Goal: Navigation & Orientation: Find specific page/section

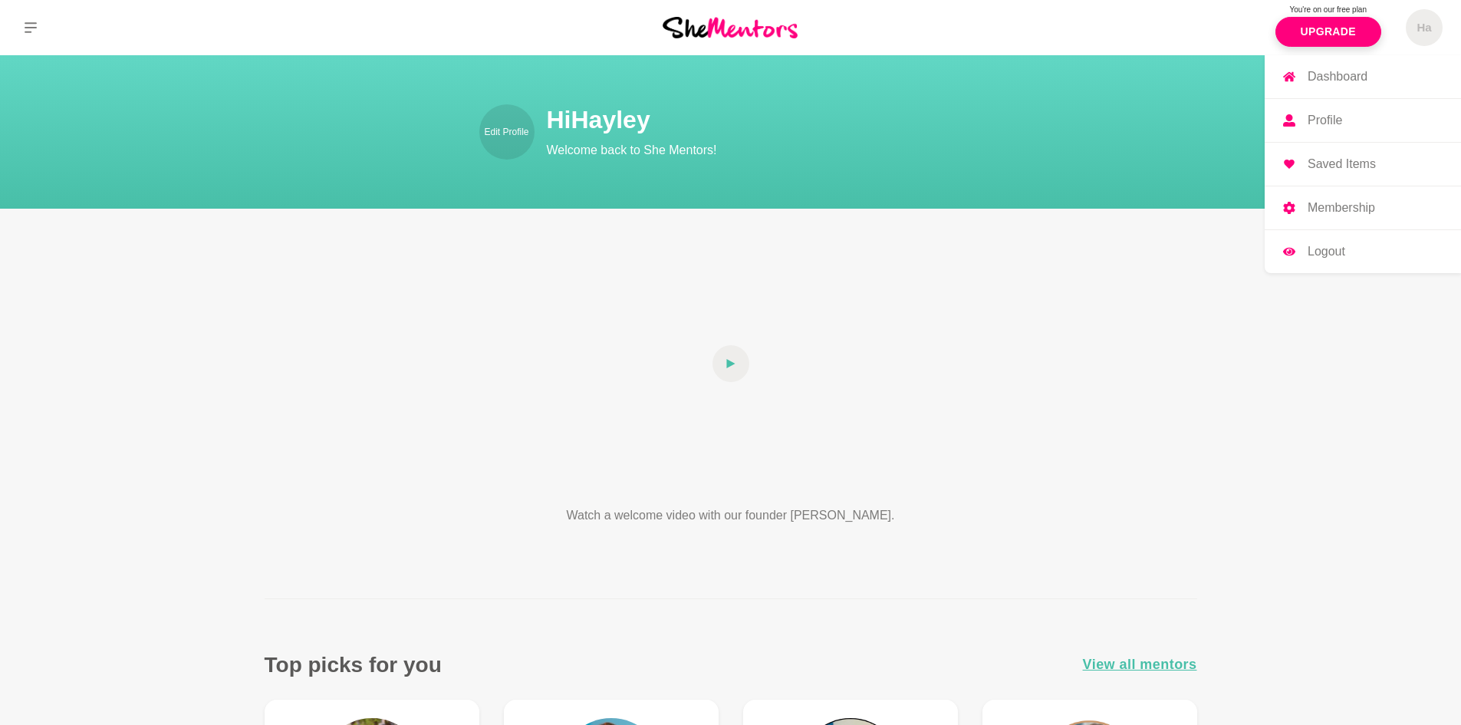
click at [1326, 255] on p "Logout" at bounding box center [1327, 251] width 38 height 12
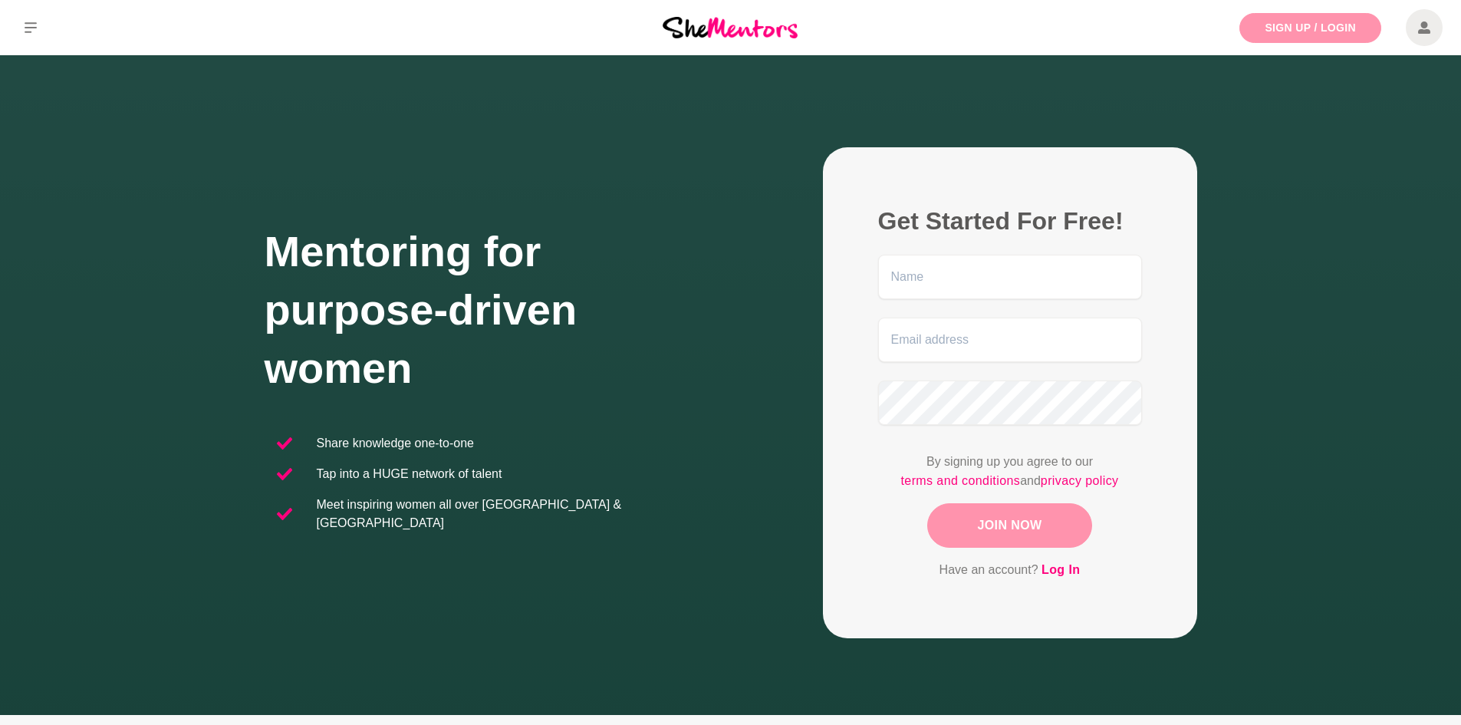
click at [1304, 31] on link "Sign Up / Login" at bounding box center [1310, 28] width 142 height 30
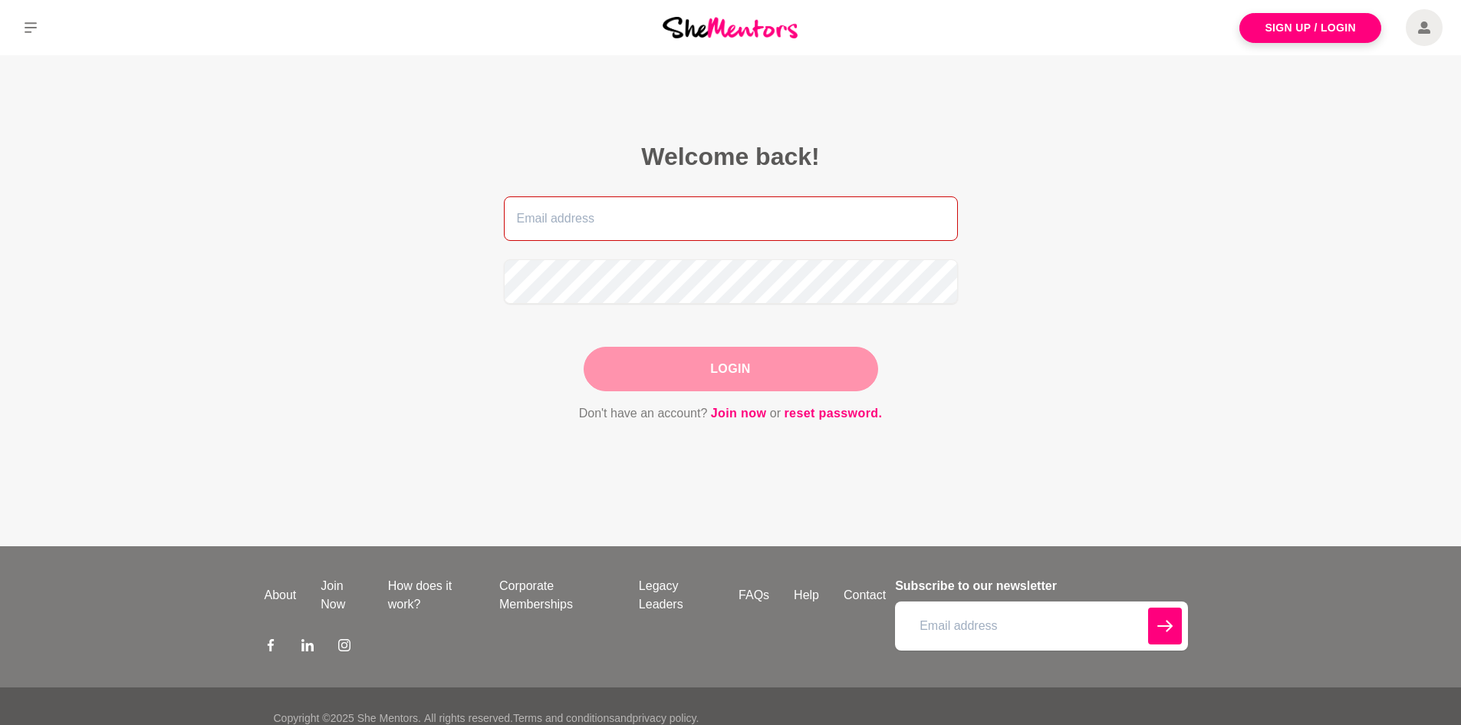
click at [612, 213] on input "email" at bounding box center [731, 218] width 454 height 44
type input "hayleycross@gmail.com"
click at [750, 370] on button "Login" at bounding box center [731, 369] width 294 height 44
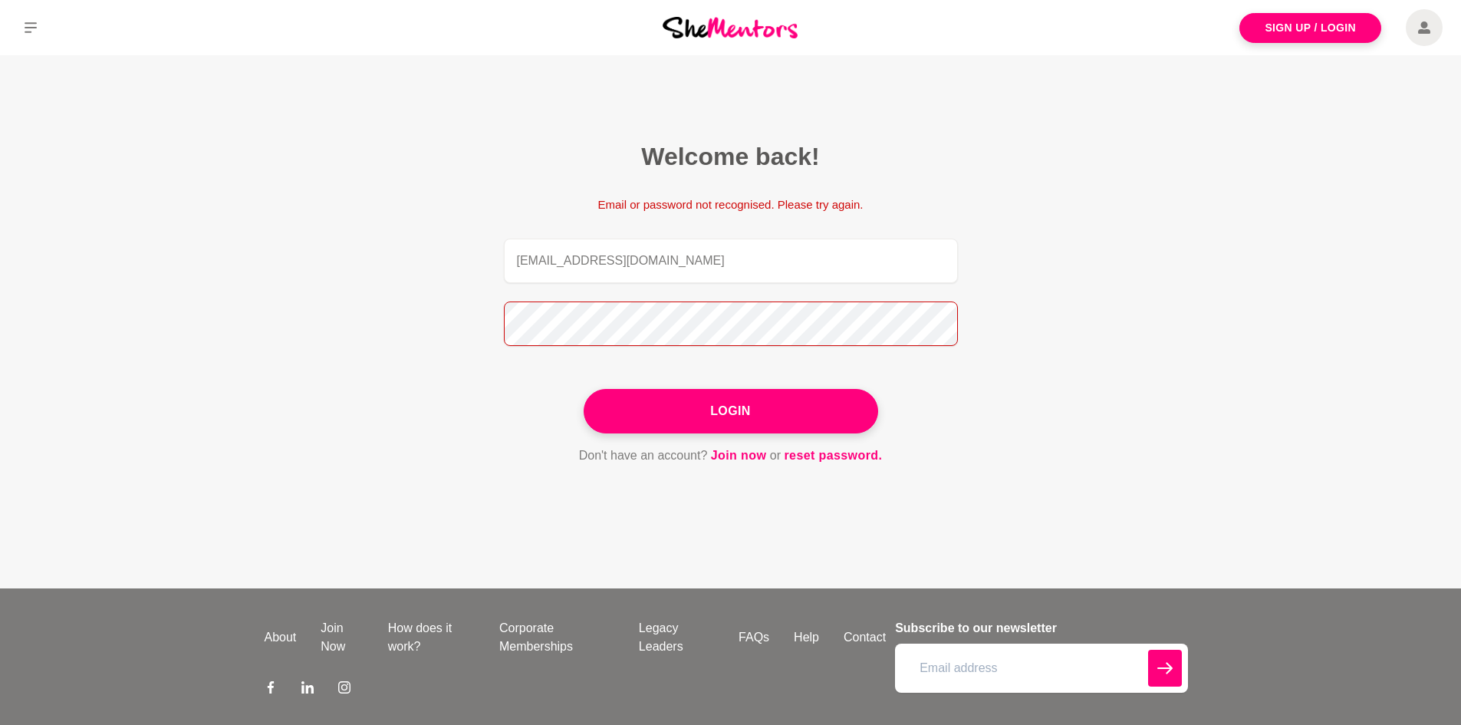
click at [458, 321] on section "Welcome back! Email or password not recognised. Please try again. hayleycross@g…" at bounding box center [730, 303] width 589 height 496
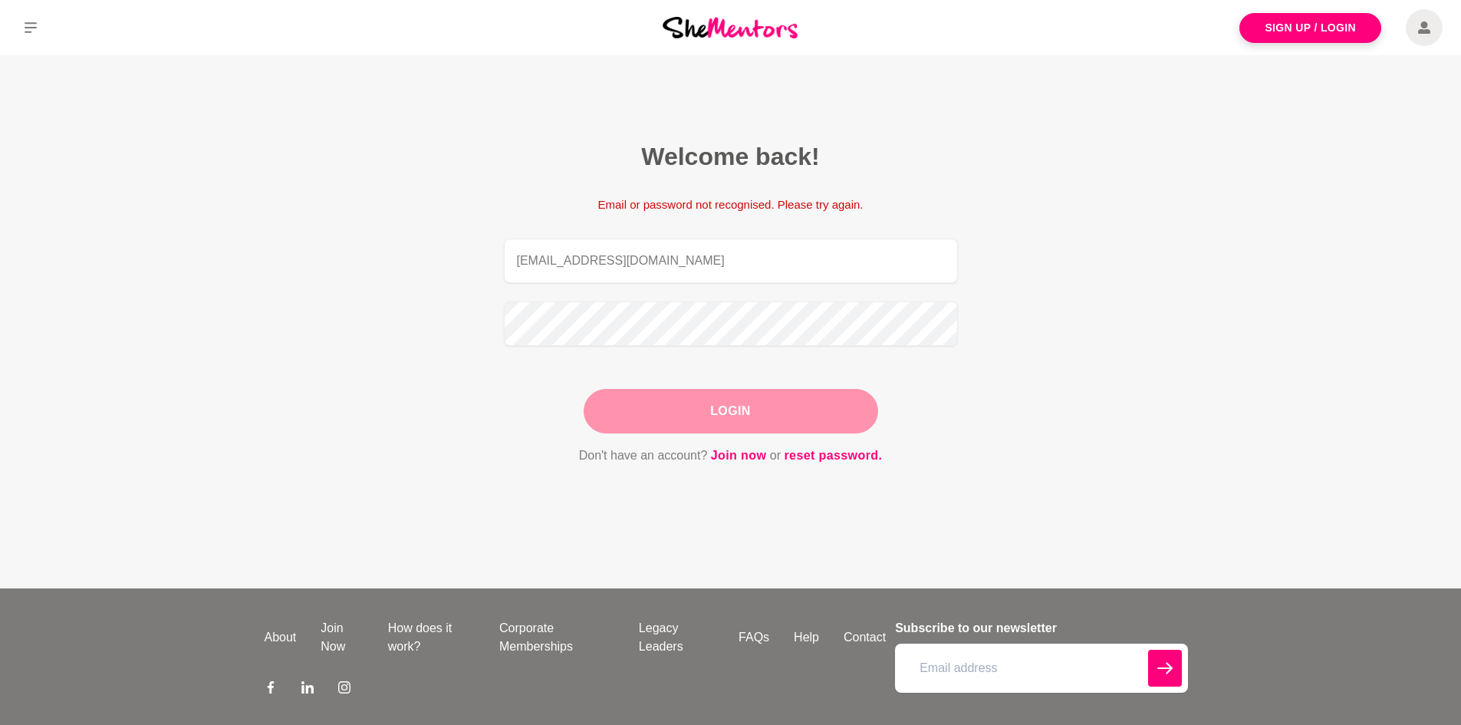
click at [748, 429] on button "Login" at bounding box center [731, 411] width 294 height 44
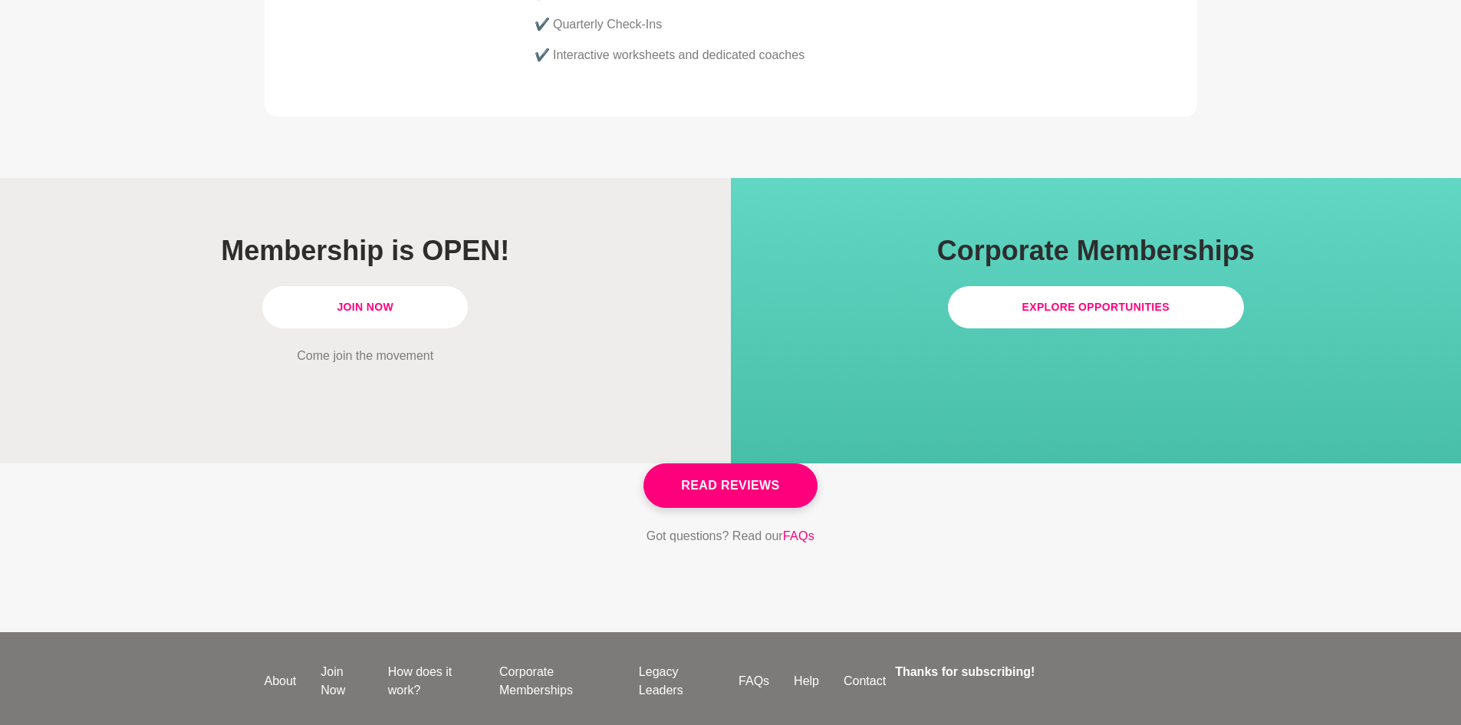
scroll to position [4367, 0]
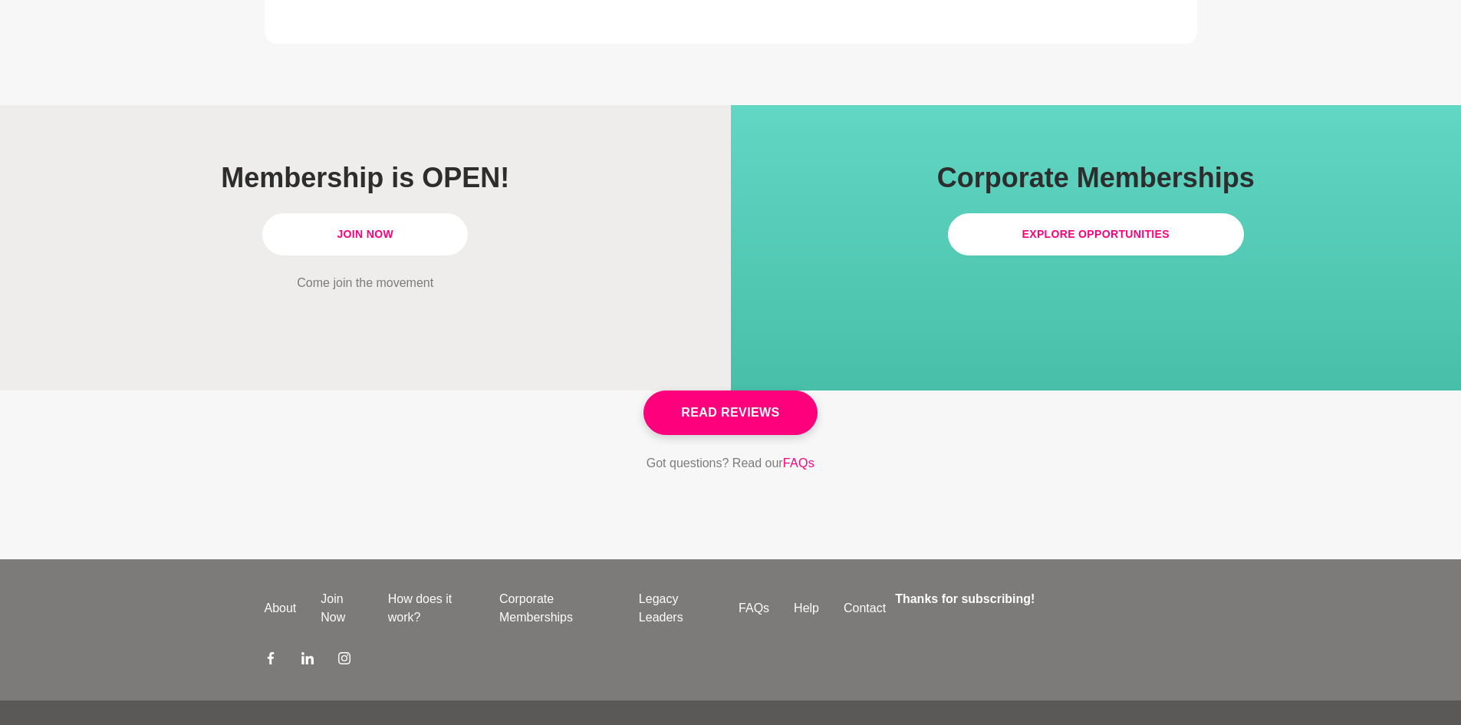
drag, startPoint x: 404, startPoint y: 194, endPoint x: 863, endPoint y: 232, distance: 460.1
click at [404, 213] on link "Join Now" at bounding box center [365, 234] width 206 height 42
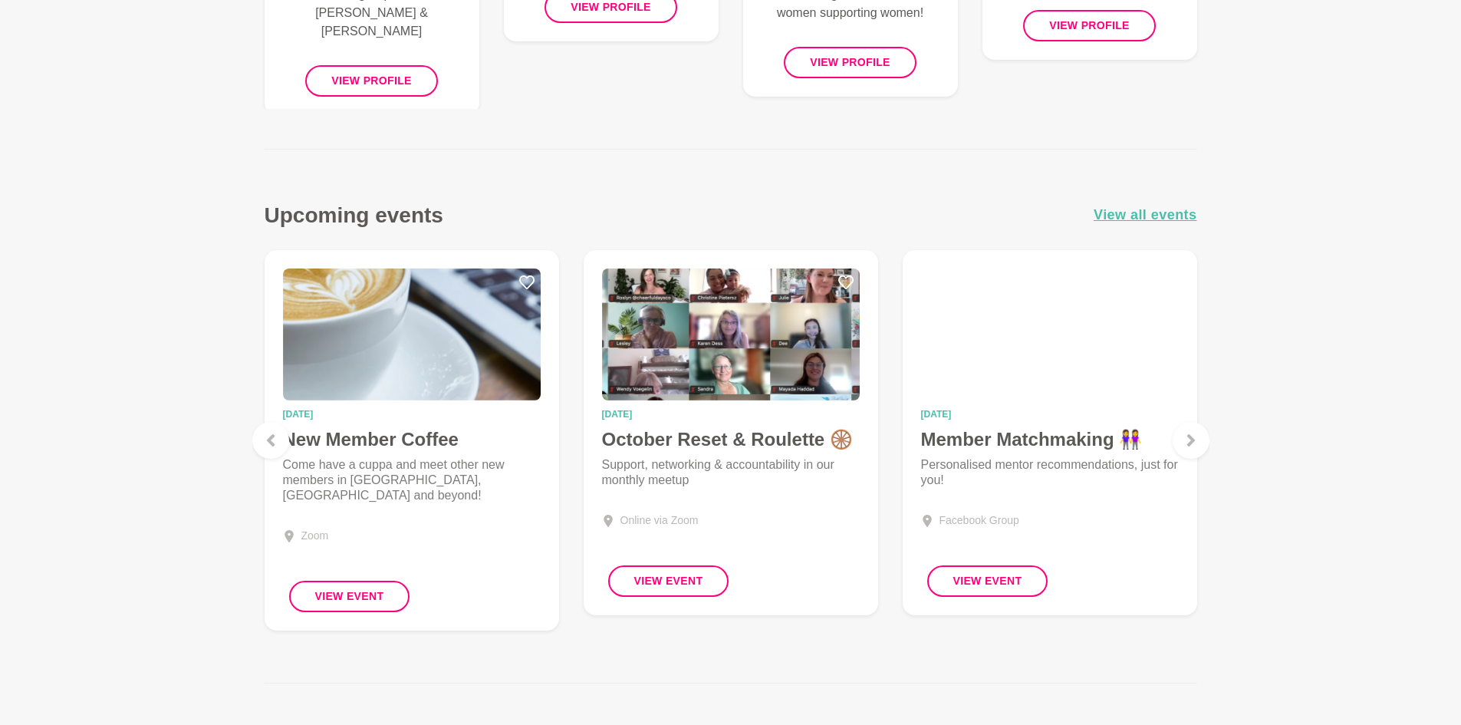
scroll to position [1150, 0]
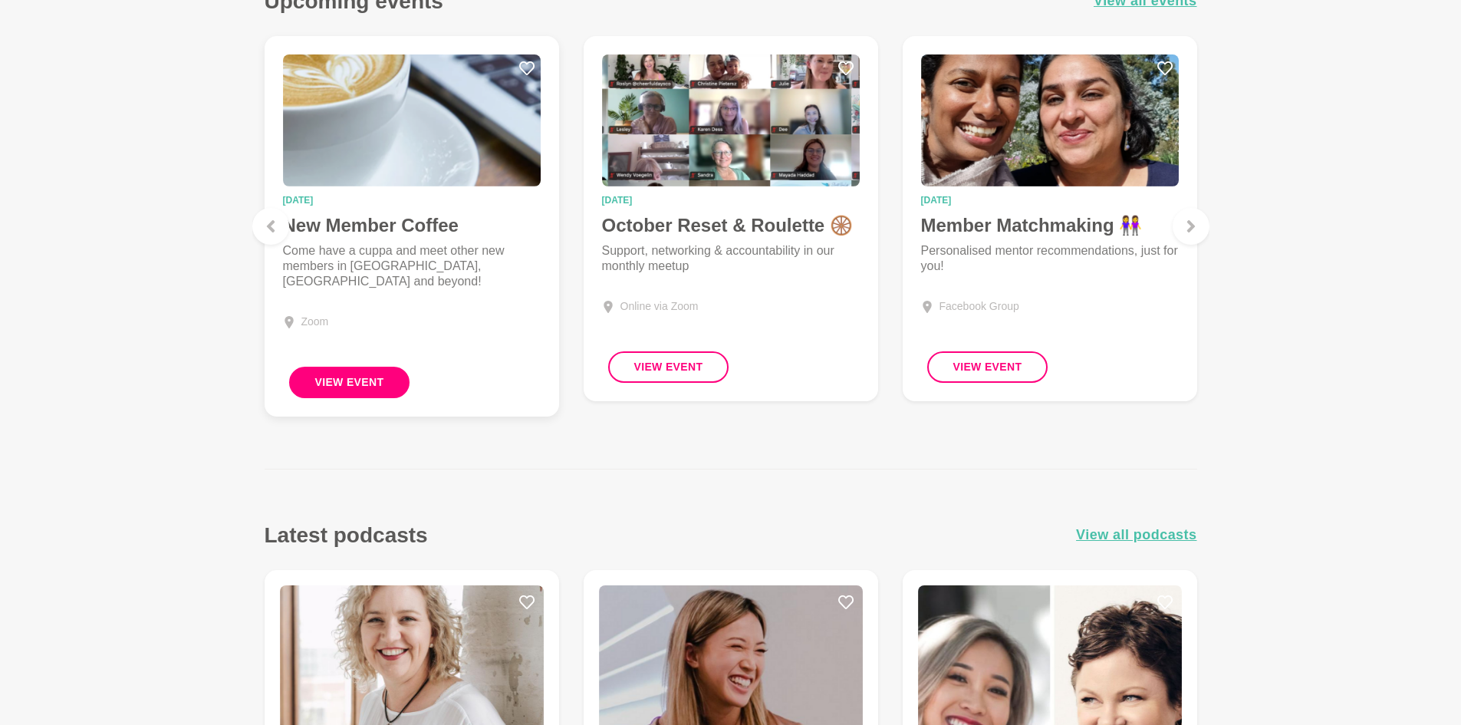
click at [373, 371] on button "View Event" at bounding box center [349, 382] width 121 height 31
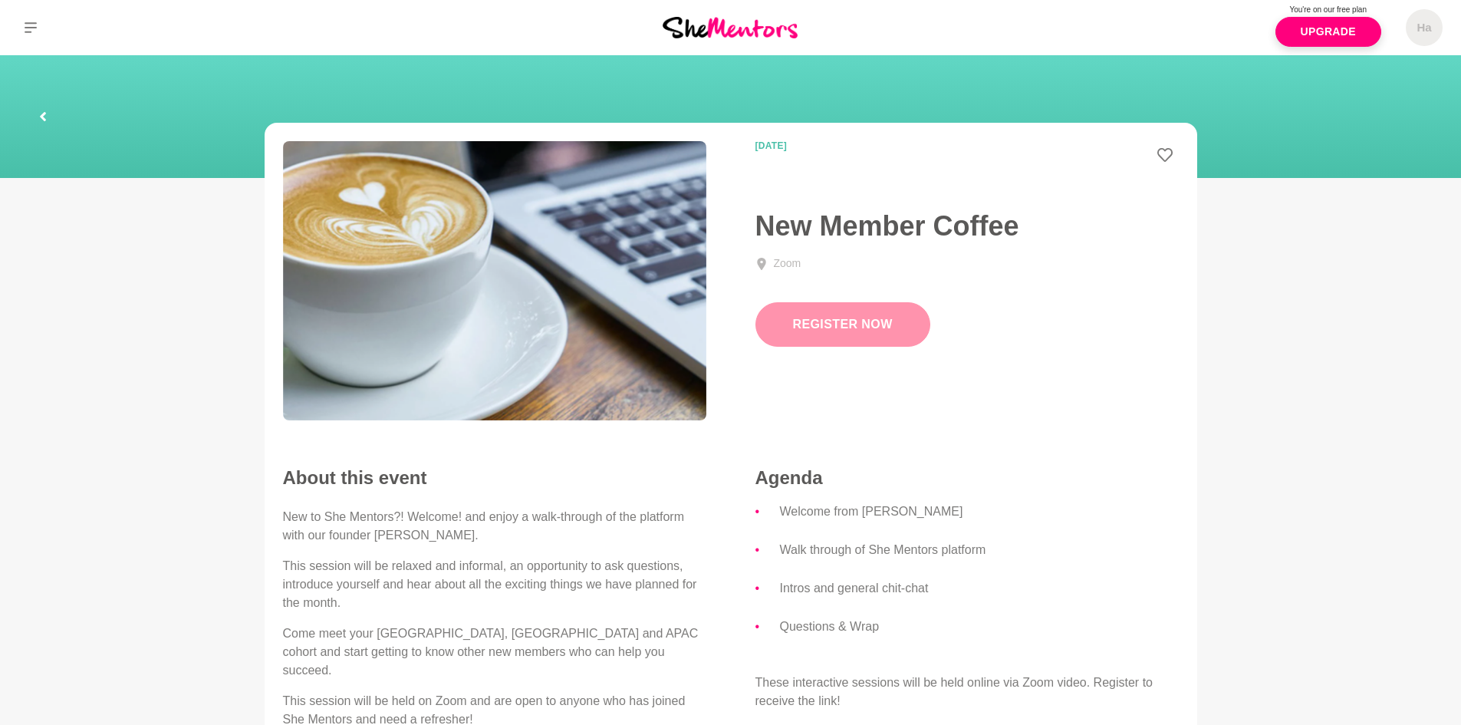
click at [846, 318] on button "Register Now" at bounding box center [842, 324] width 175 height 44
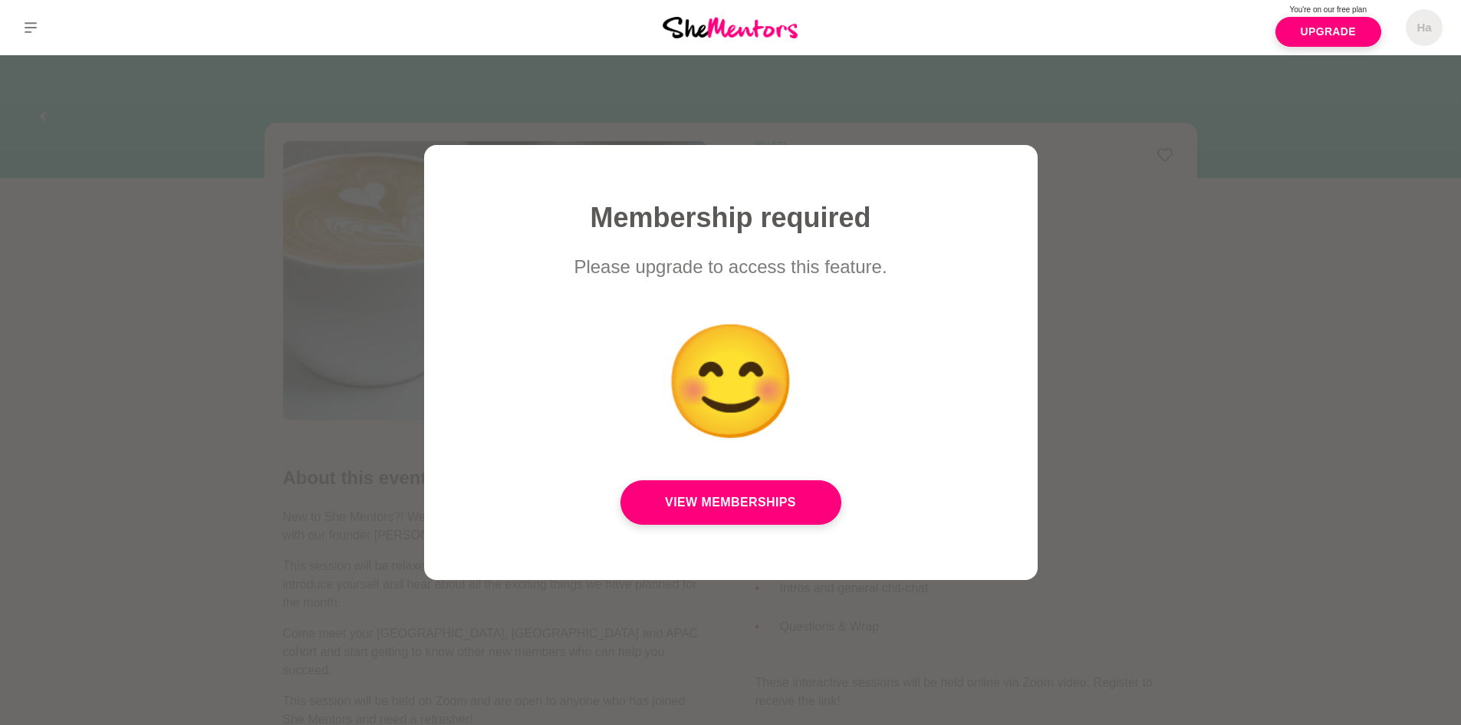
click at [1262, 341] on div at bounding box center [730, 362] width 1461 height 725
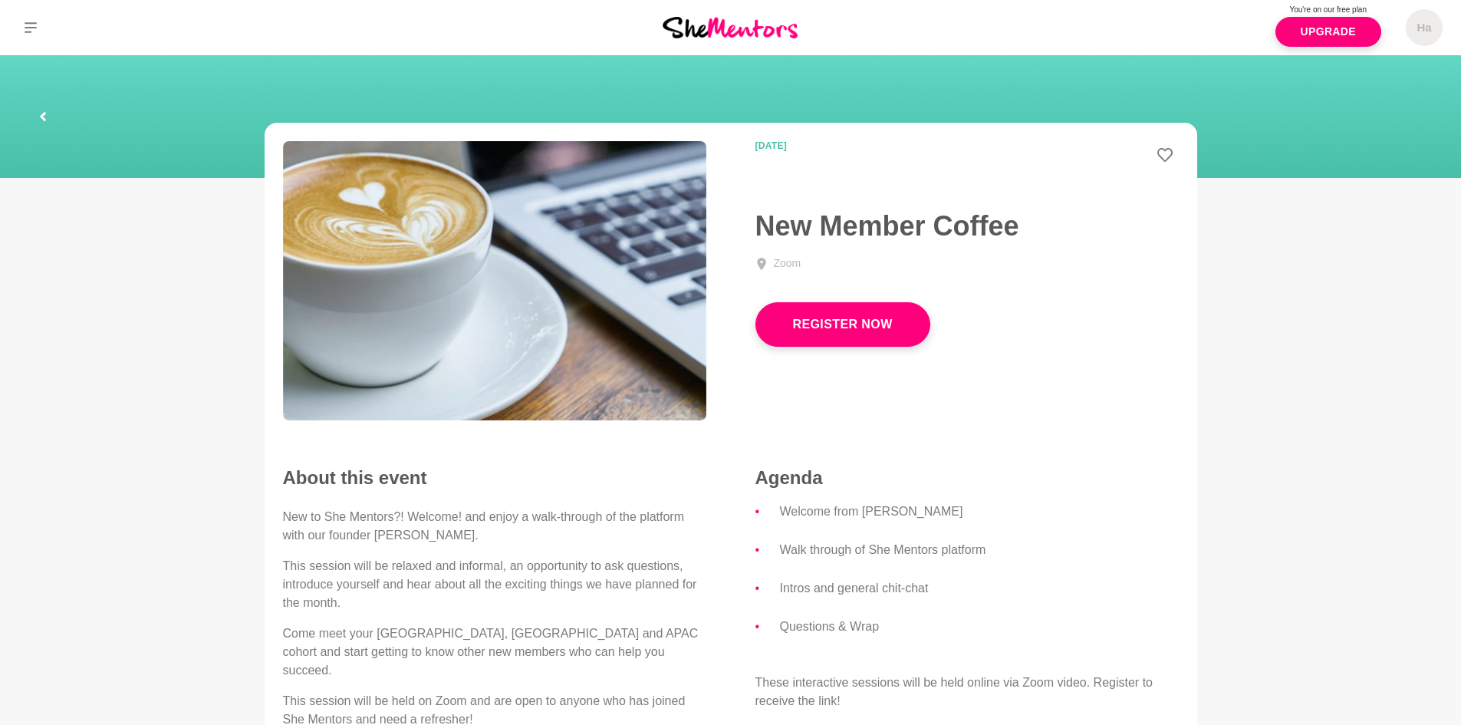
drag, startPoint x: 896, startPoint y: 303, endPoint x: 872, endPoint y: 320, distance: 29.2
click at [895, 303] on button "Register Now" at bounding box center [842, 324] width 175 height 44
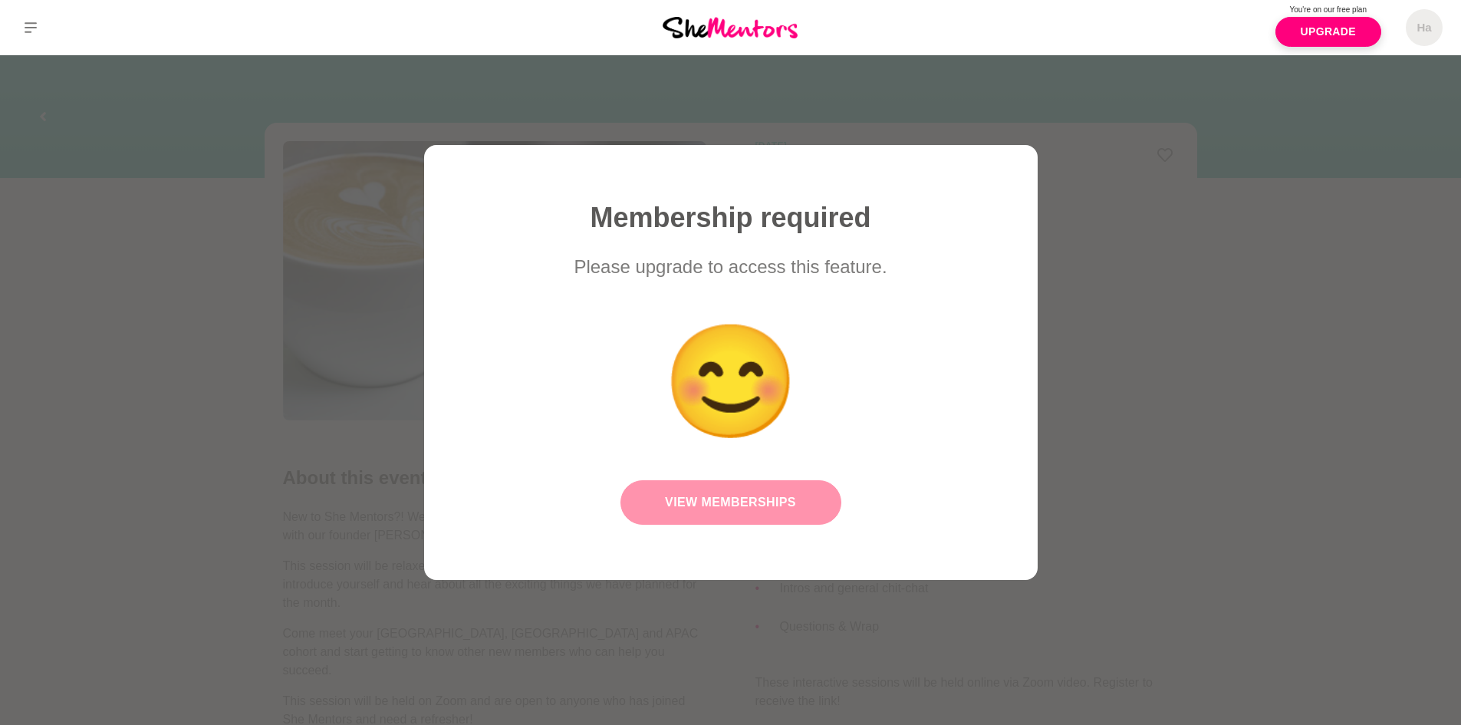
click at [719, 506] on link "View Memberships" at bounding box center [730, 502] width 221 height 44
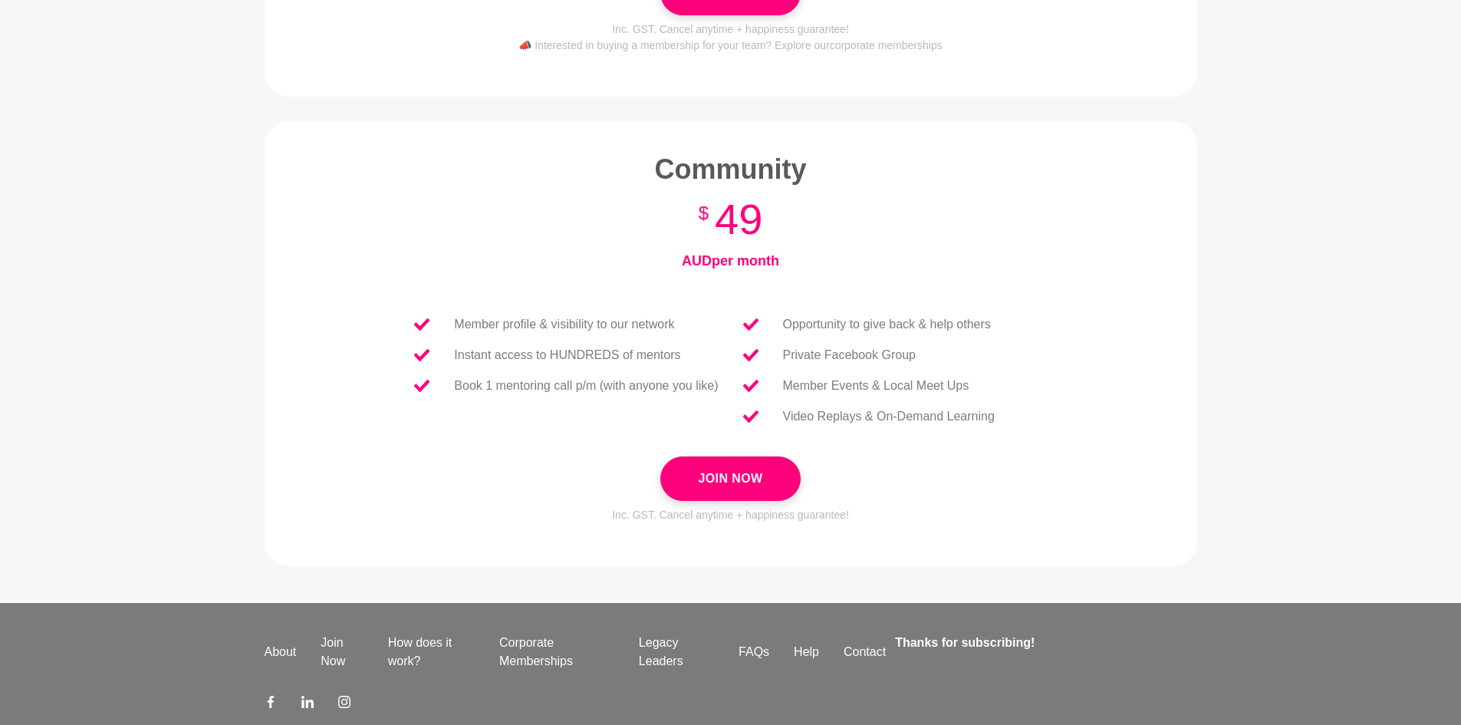
scroll to position [556, 0]
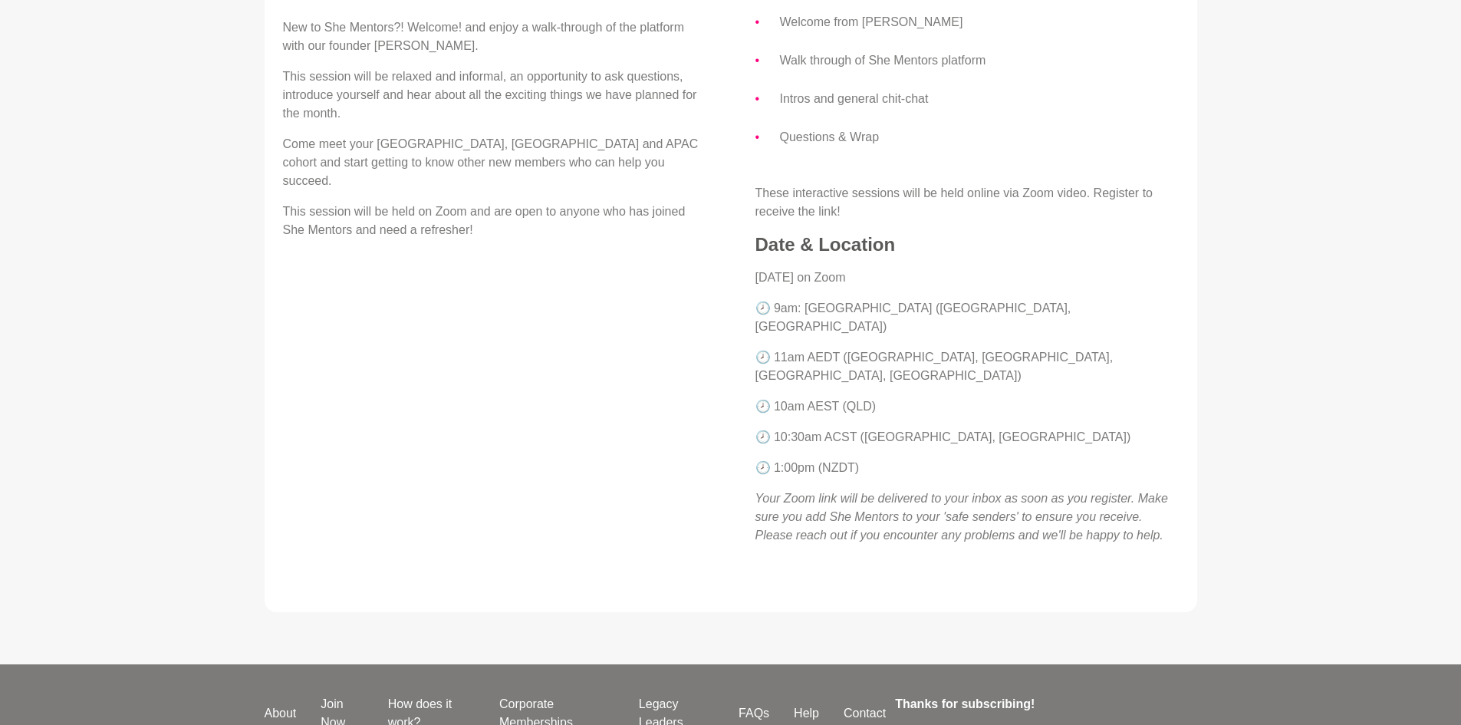
scroll to position [537, 0]
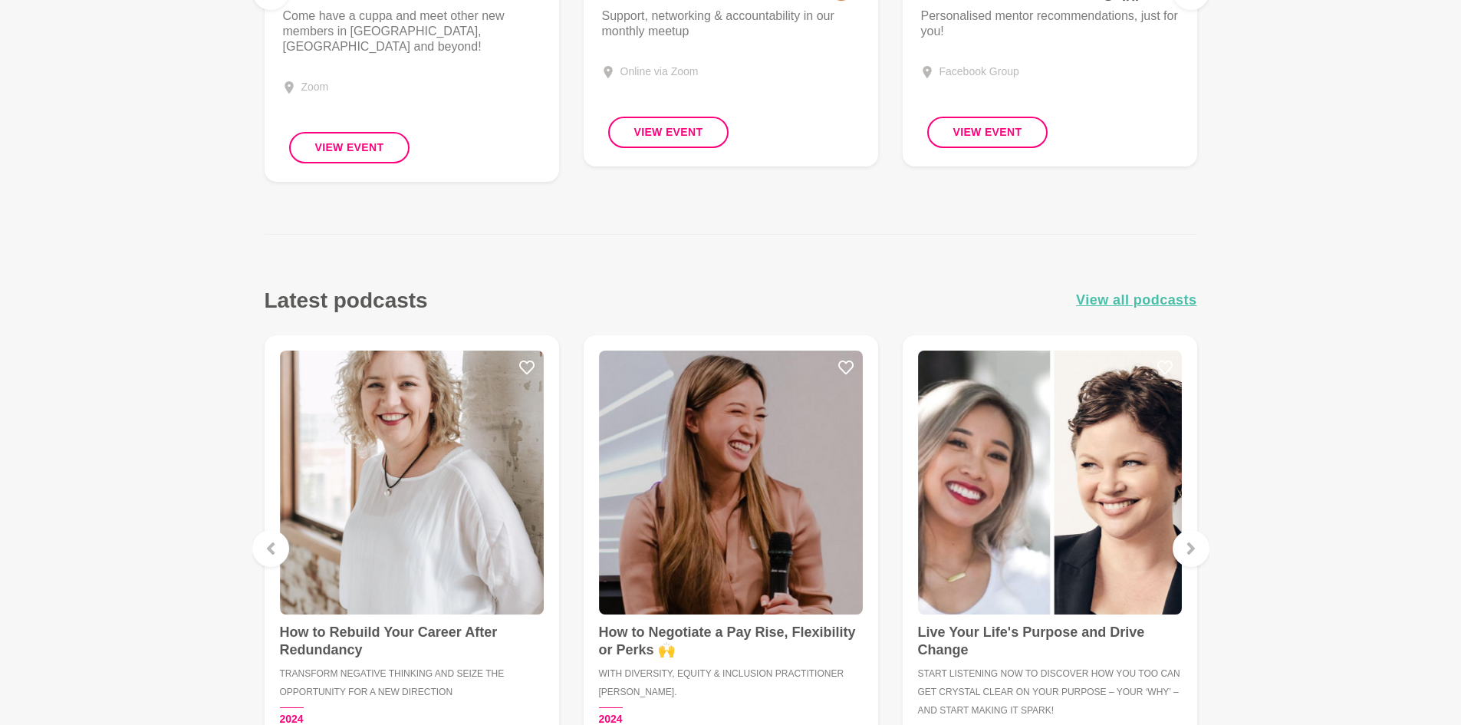
scroll to position [1512, 0]
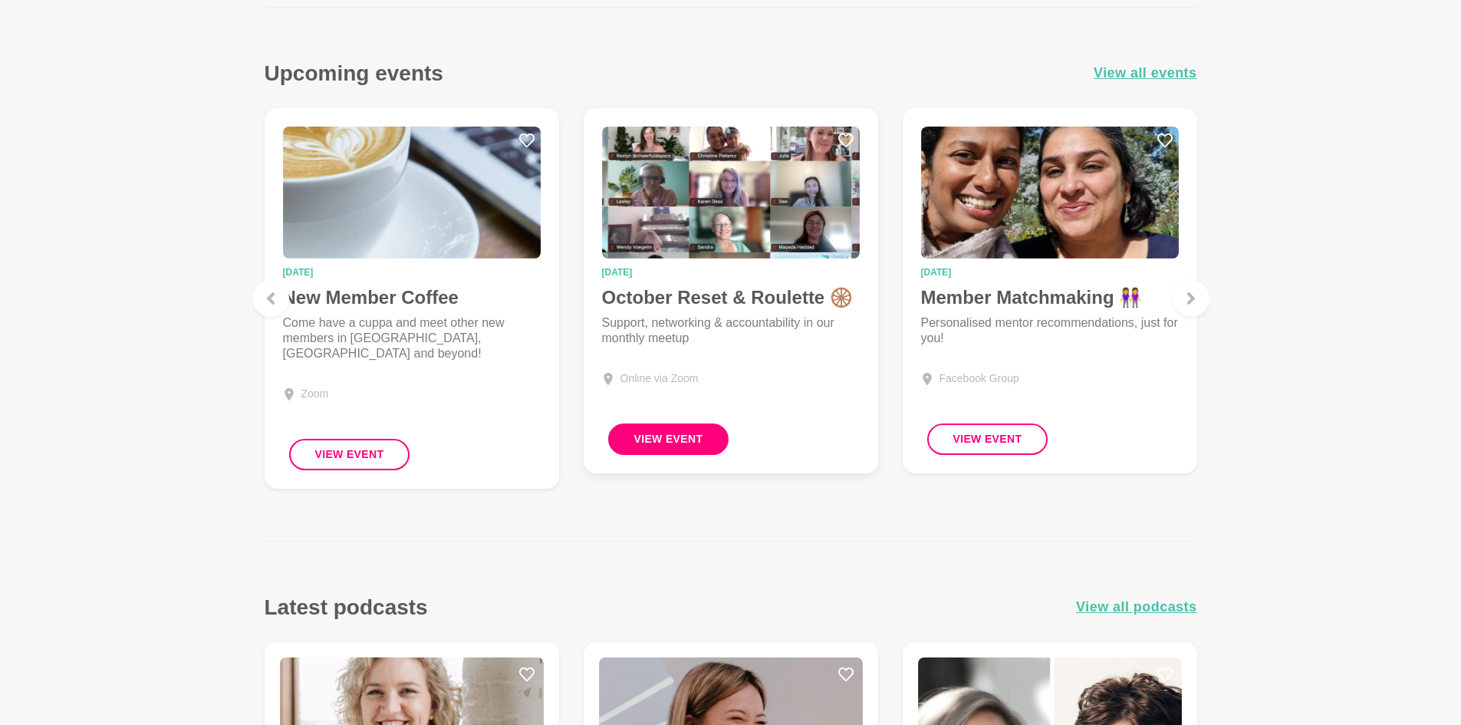
click at [646, 441] on button "View Event" at bounding box center [668, 438] width 121 height 31
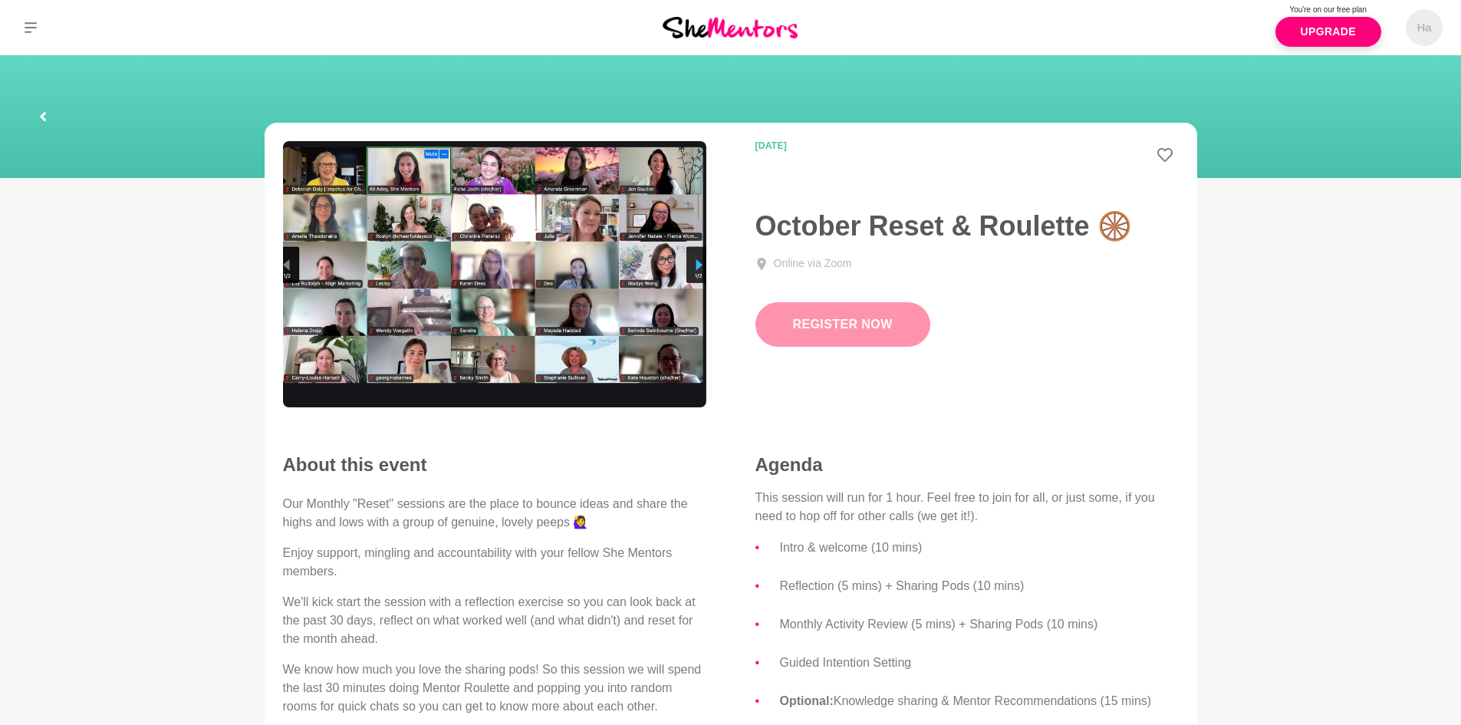
click at [890, 315] on button "Register Now" at bounding box center [842, 324] width 175 height 44
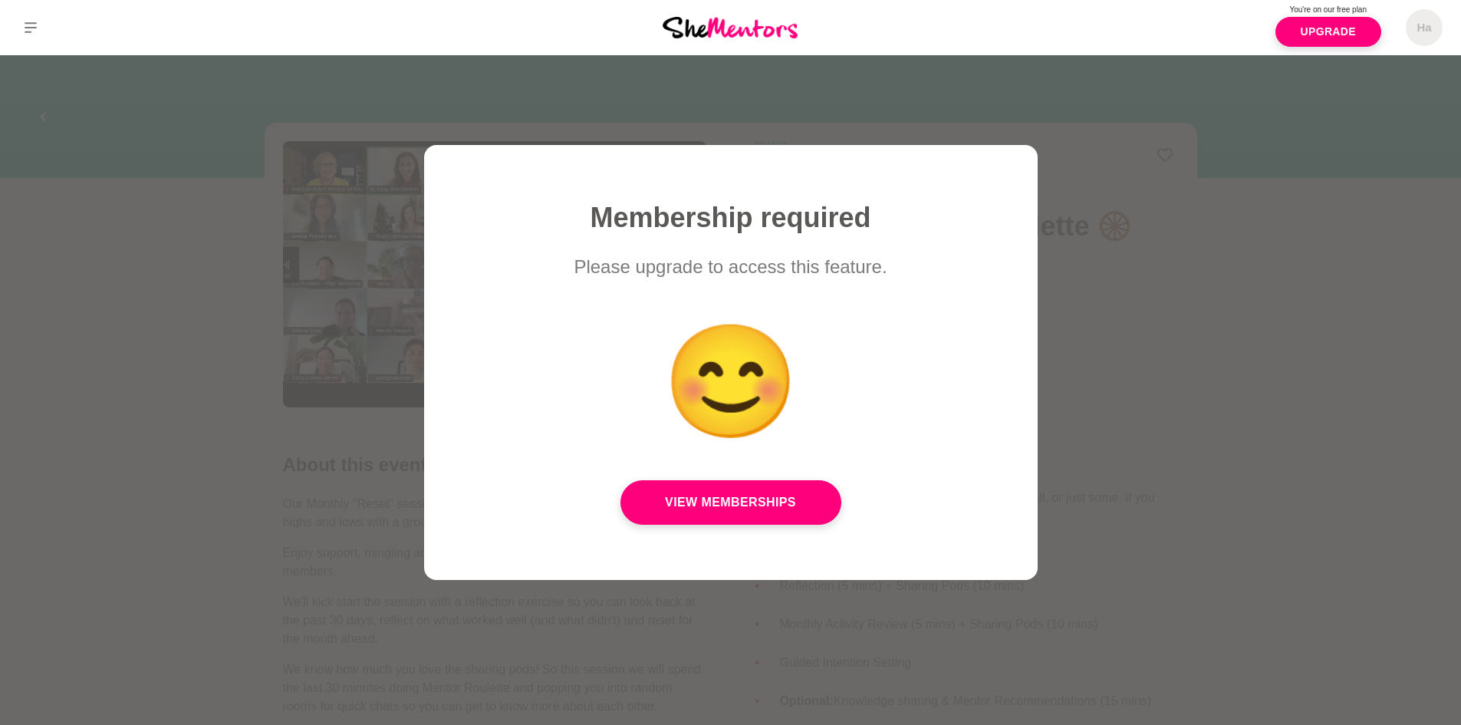
scroll to position [2, 0]
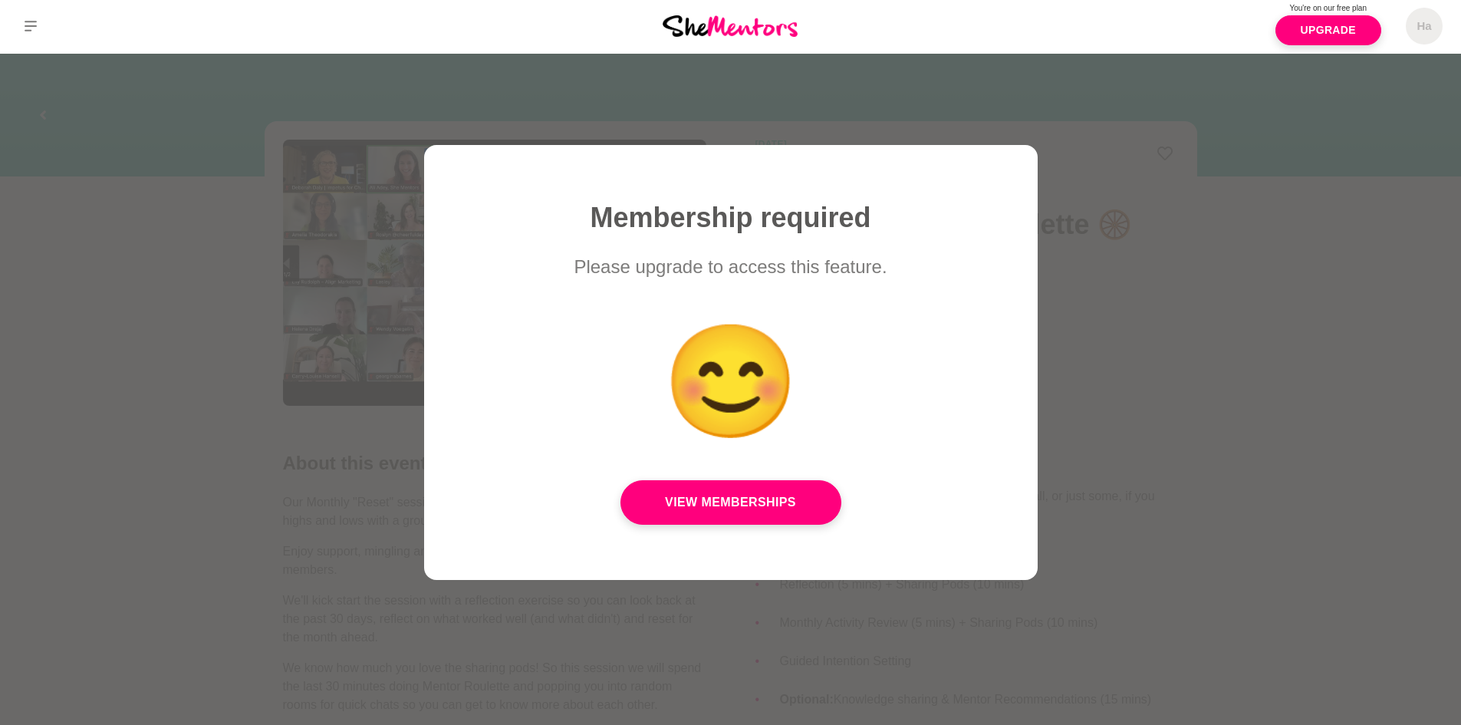
click at [1267, 401] on div at bounding box center [730, 362] width 1461 height 725
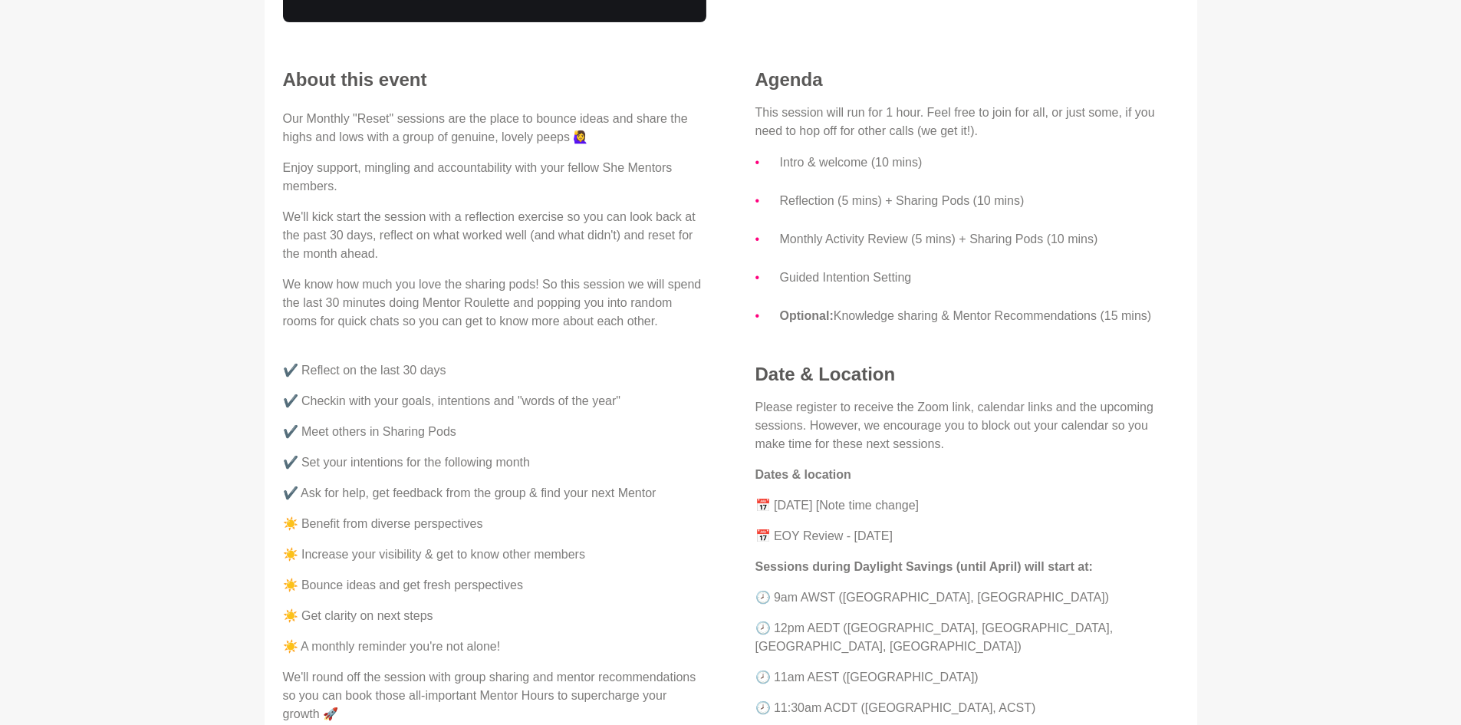
scroll to position [847, 0]
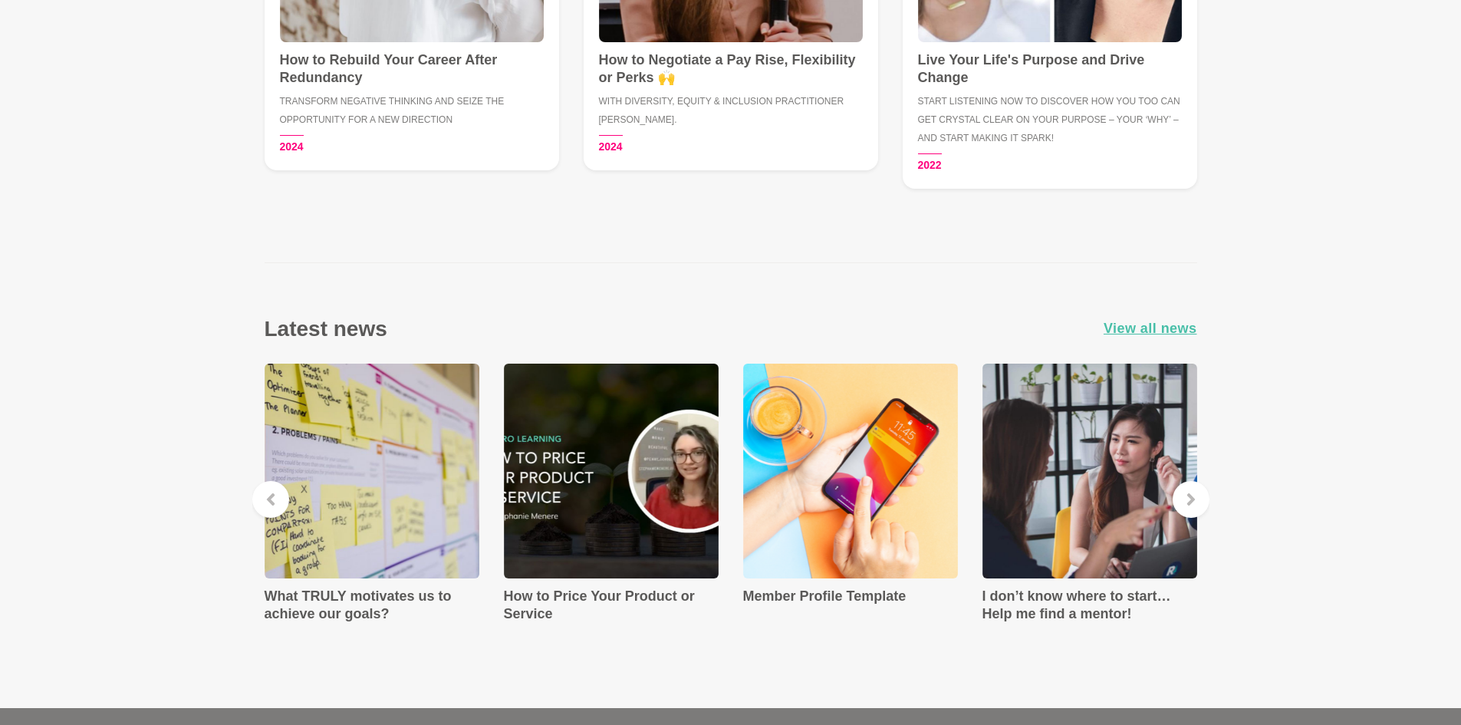
scroll to position [2408, 0]
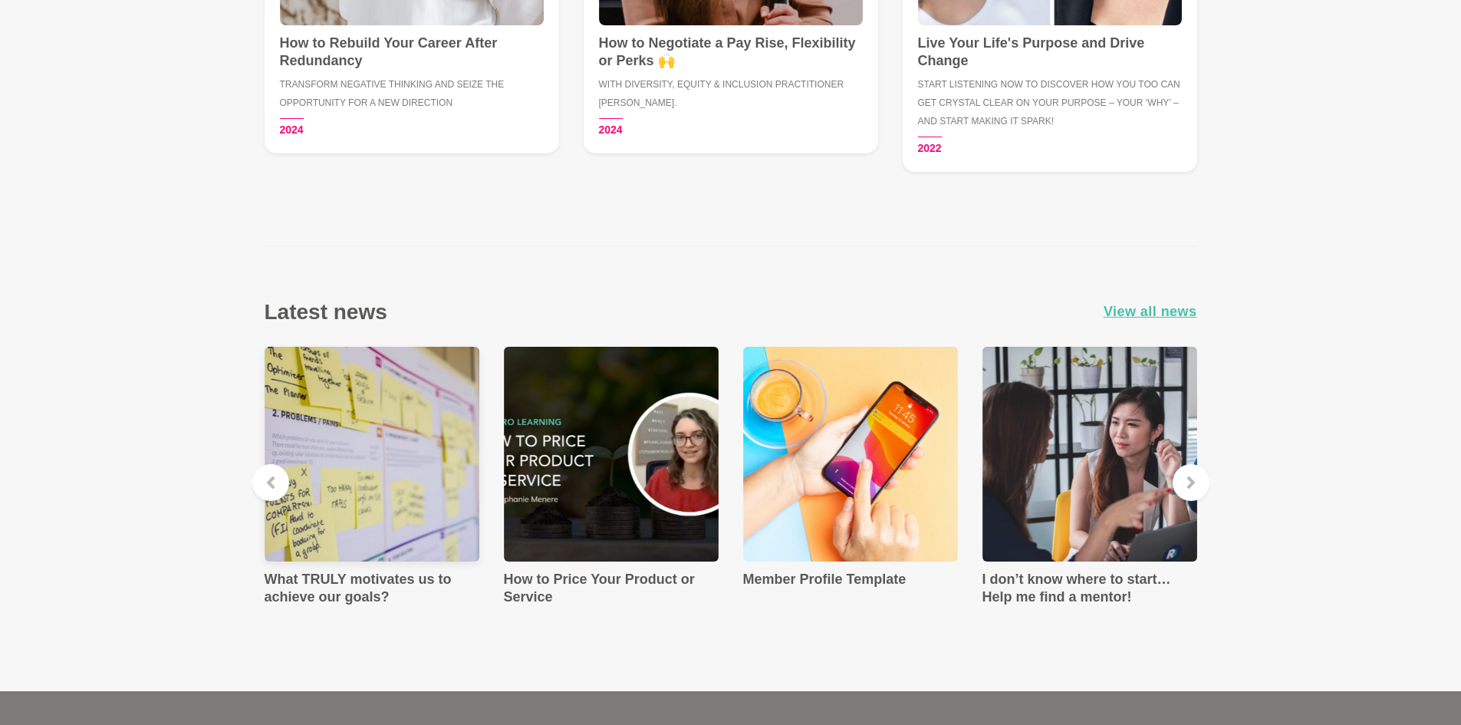
click at [362, 597] on h4 "What TRULY motivates us to achieve our goals?" at bounding box center [372, 588] width 215 height 35
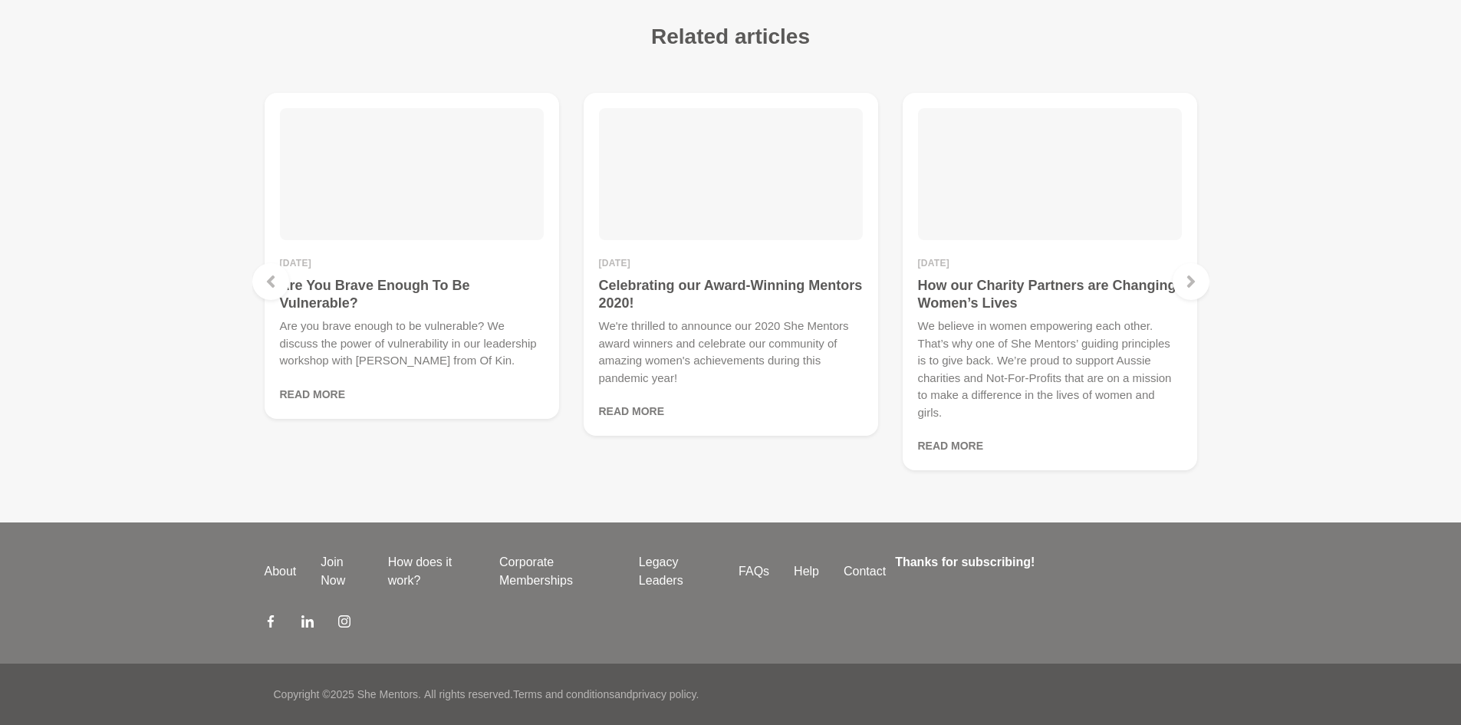
scroll to position [810, 0]
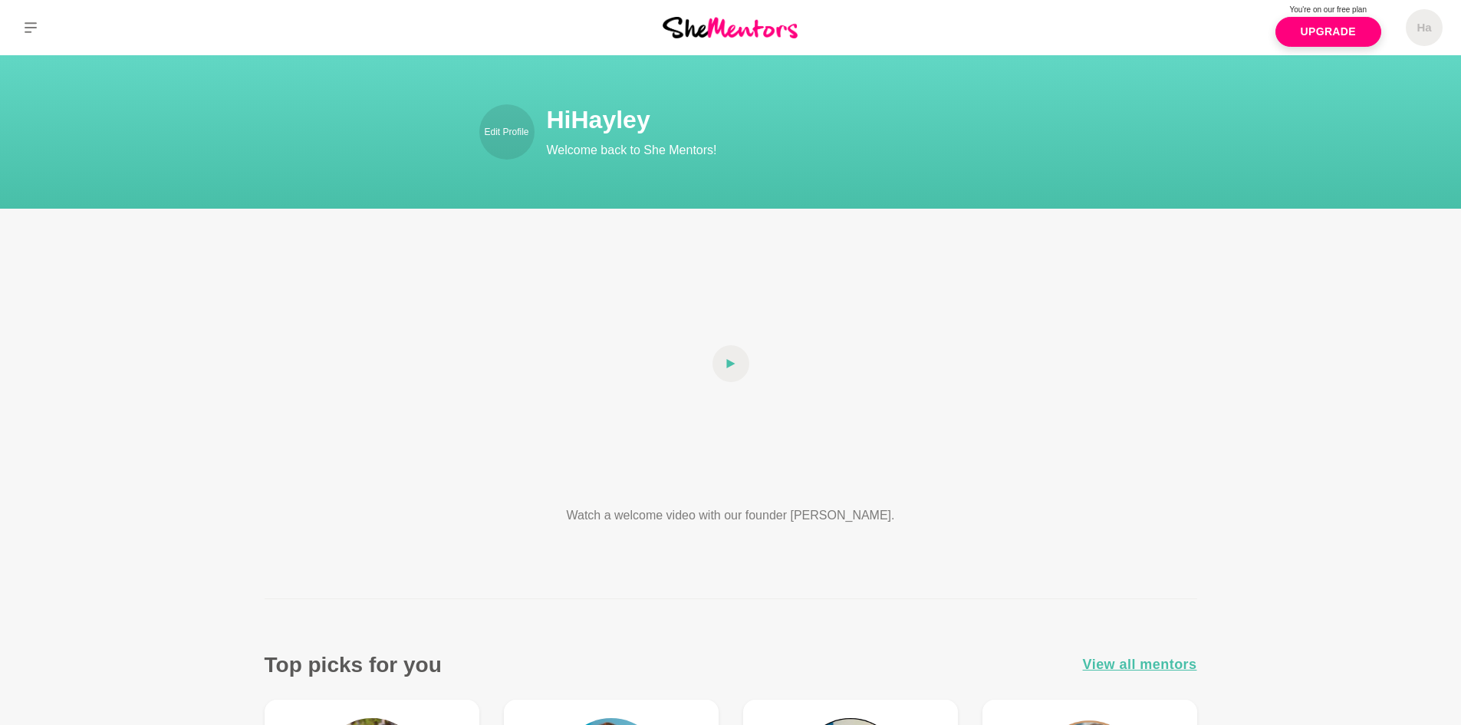
click at [722, 38] on img at bounding box center [730, 27] width 135 height 21
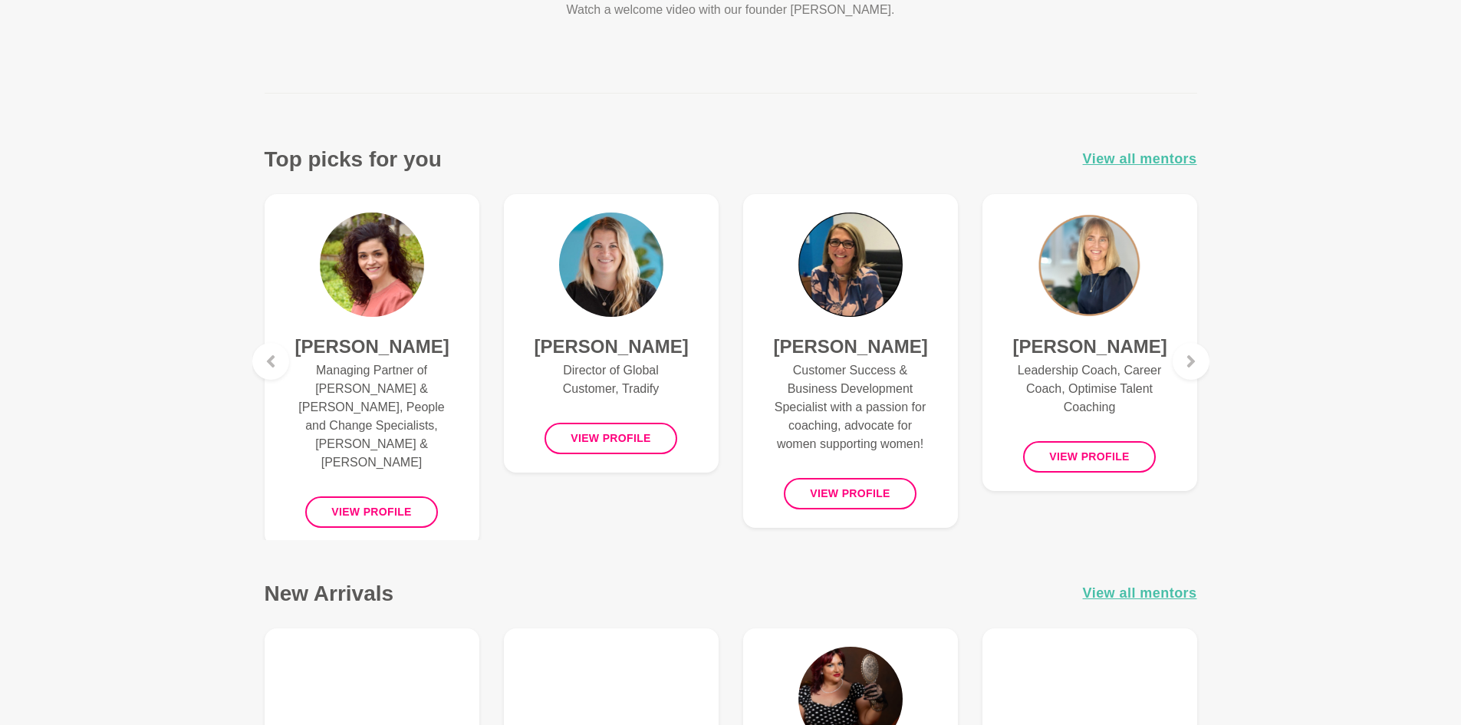
scroll to position [613, 0]
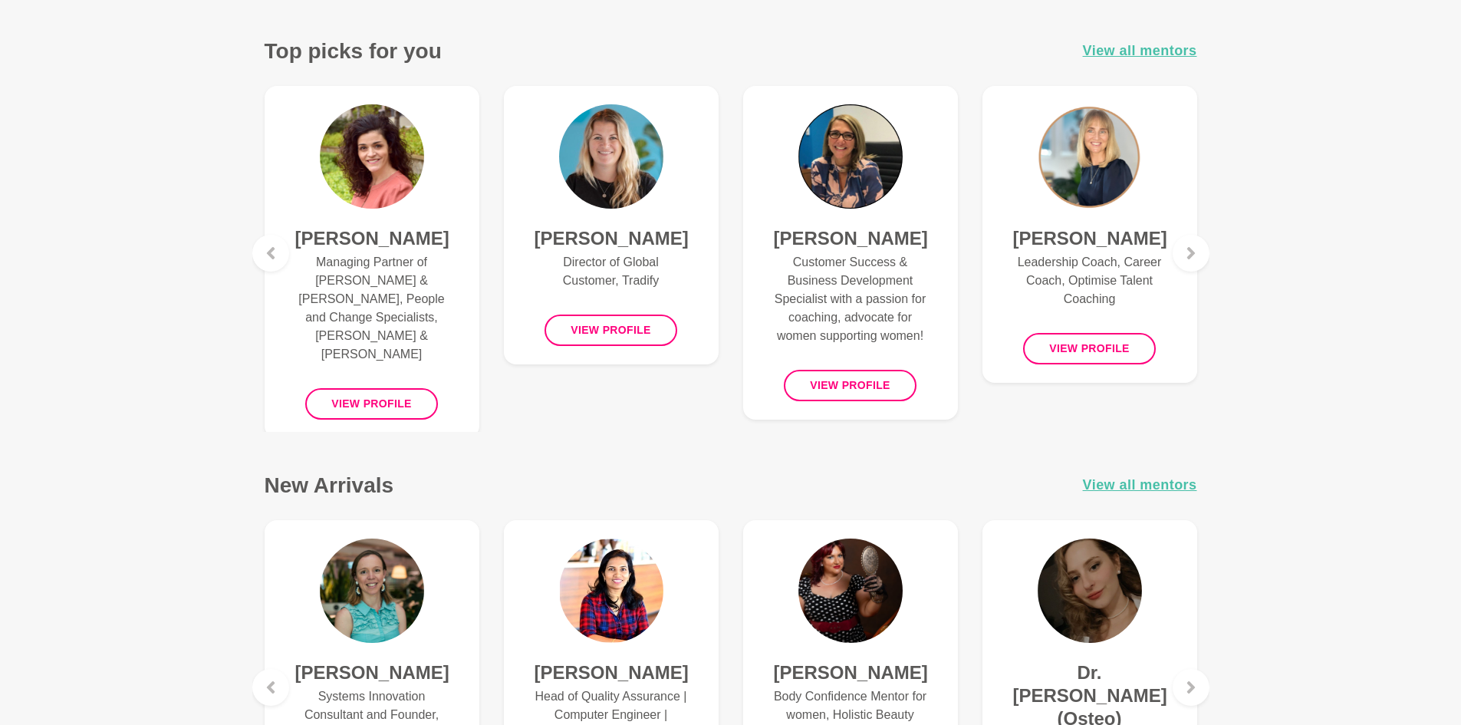
click at [1097, 354] on button "View profile" at bounding box center [1089, 348] width 133 height 31
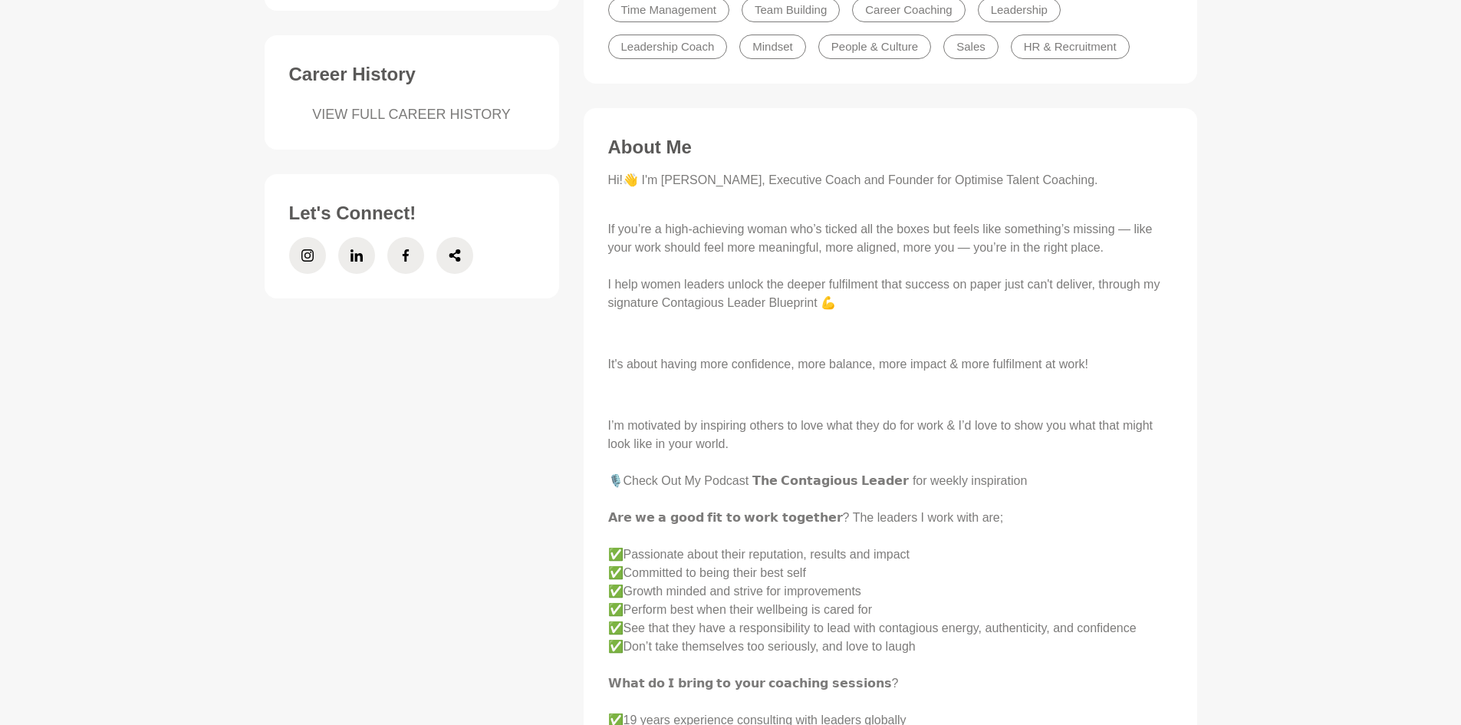
scroll to position [153, 0]
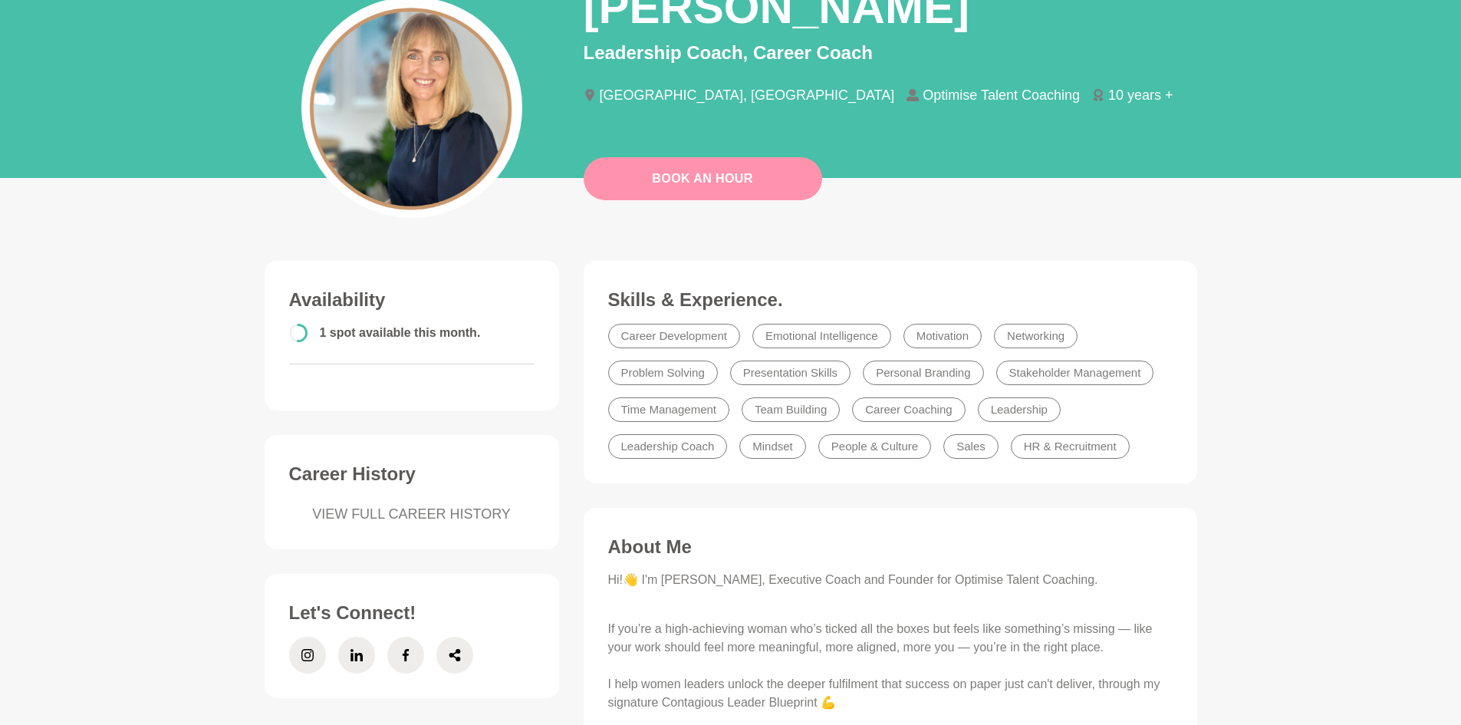
click at [733, 168] on button "Book An Hour" at bounding box center [703, 178] width 238 height 43
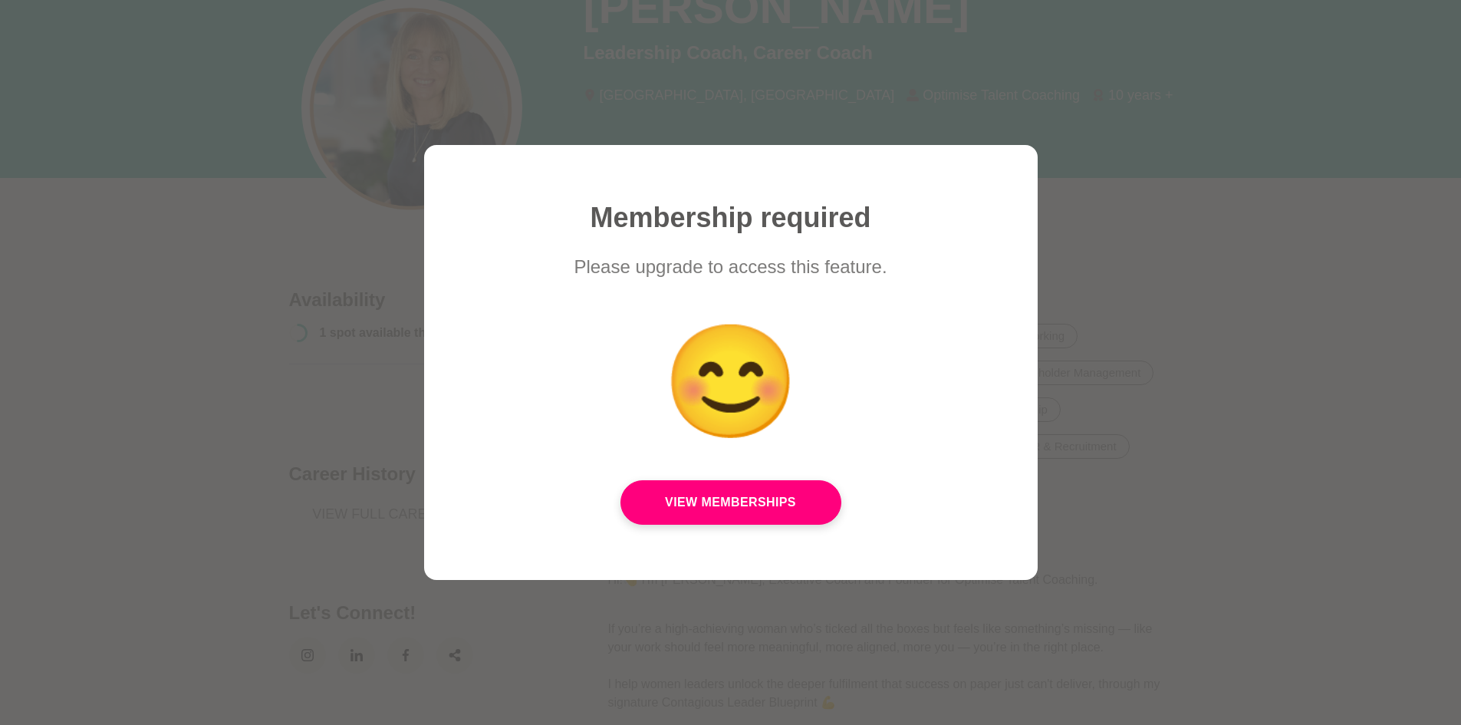
click at [1246, 198] on div at bounding box center [730, 362] width 1461 height 725
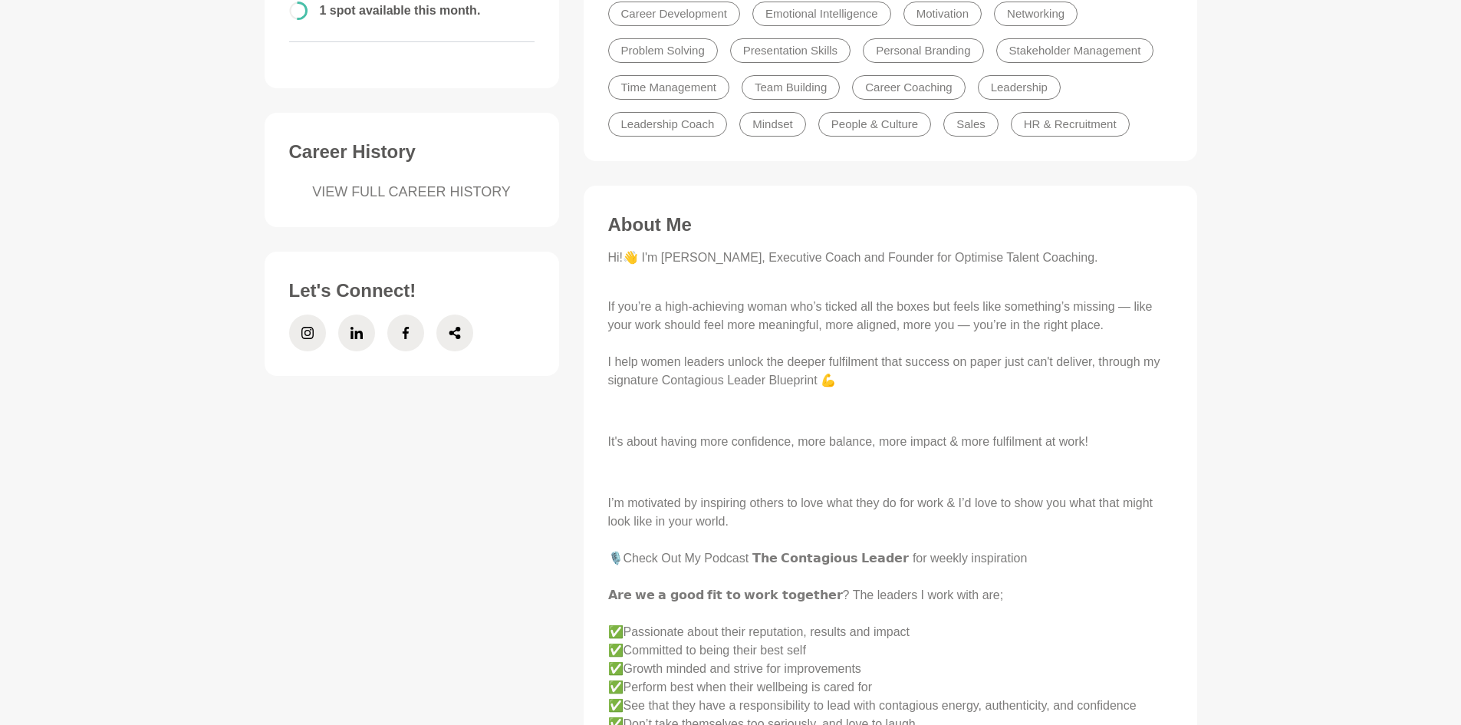
scroll to position [767, 0]
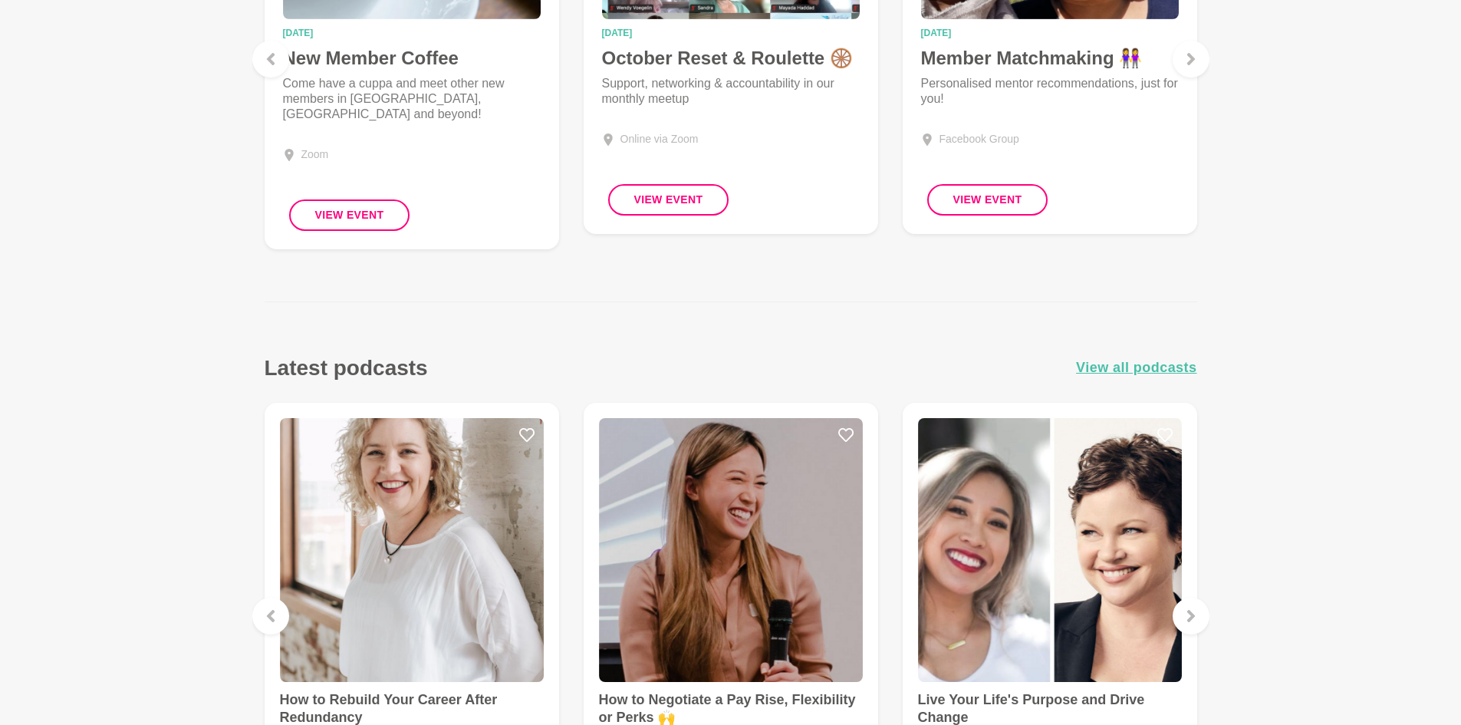
scroll to position [2071, 0]
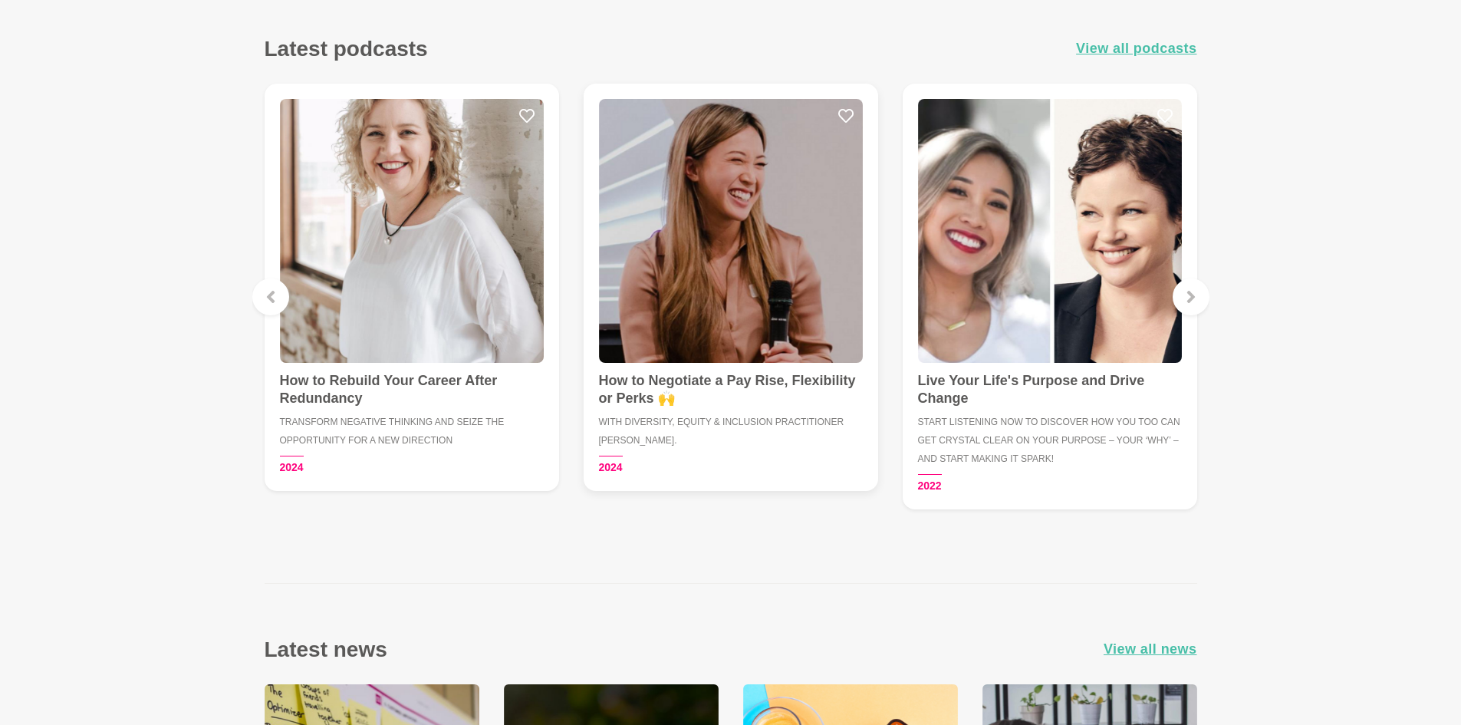
click at [766, 196] on img at bounding box center [731, 231] width 264 height 264
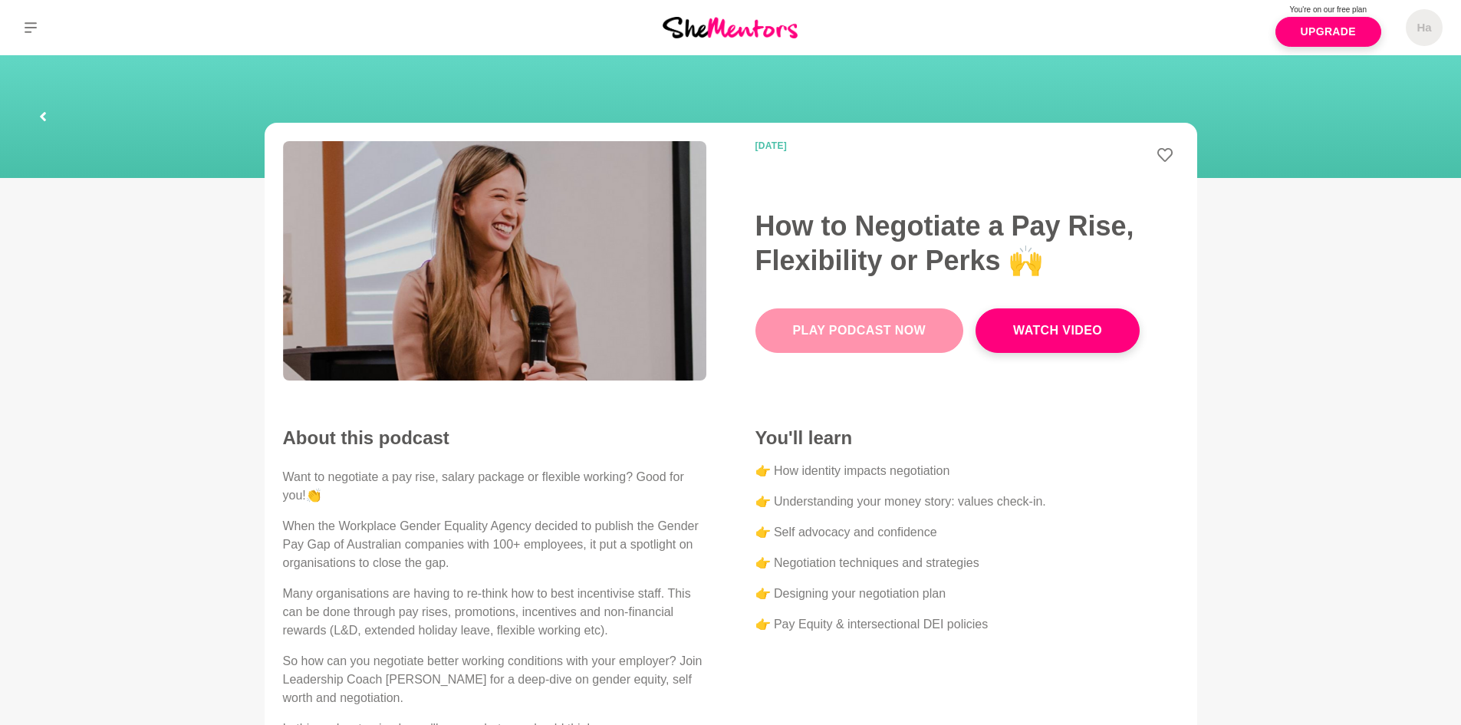
click at [873, 340] on link "Play Podcast Now" at bounding box center [859, 330] width 209 height 44
drag, startPoint x: 695, startPoint y: 22, endPoint x: 1295, endPoint y: 278, distance: 652.5
click at [695, 22] on img at bounding box center [730, 27] width 135 height 21
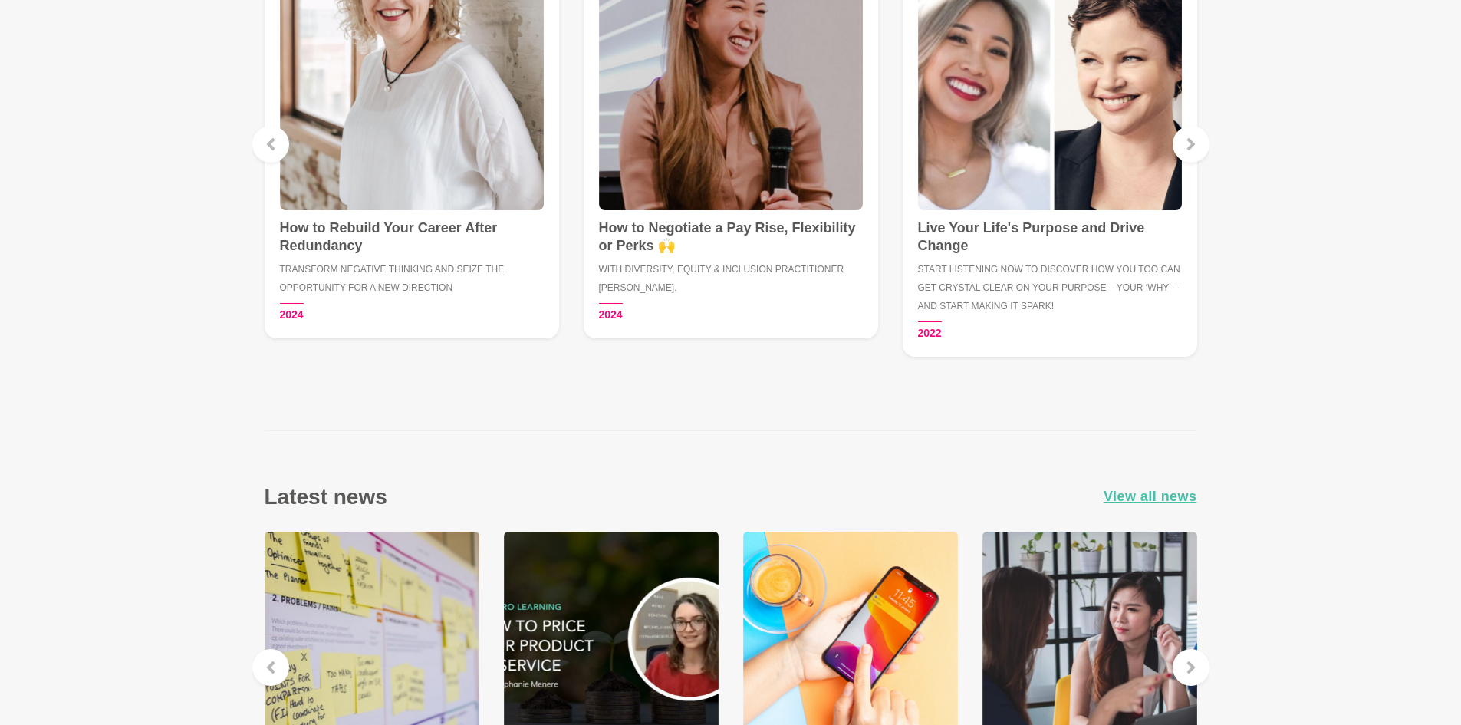
scroll to position [1994, 0]
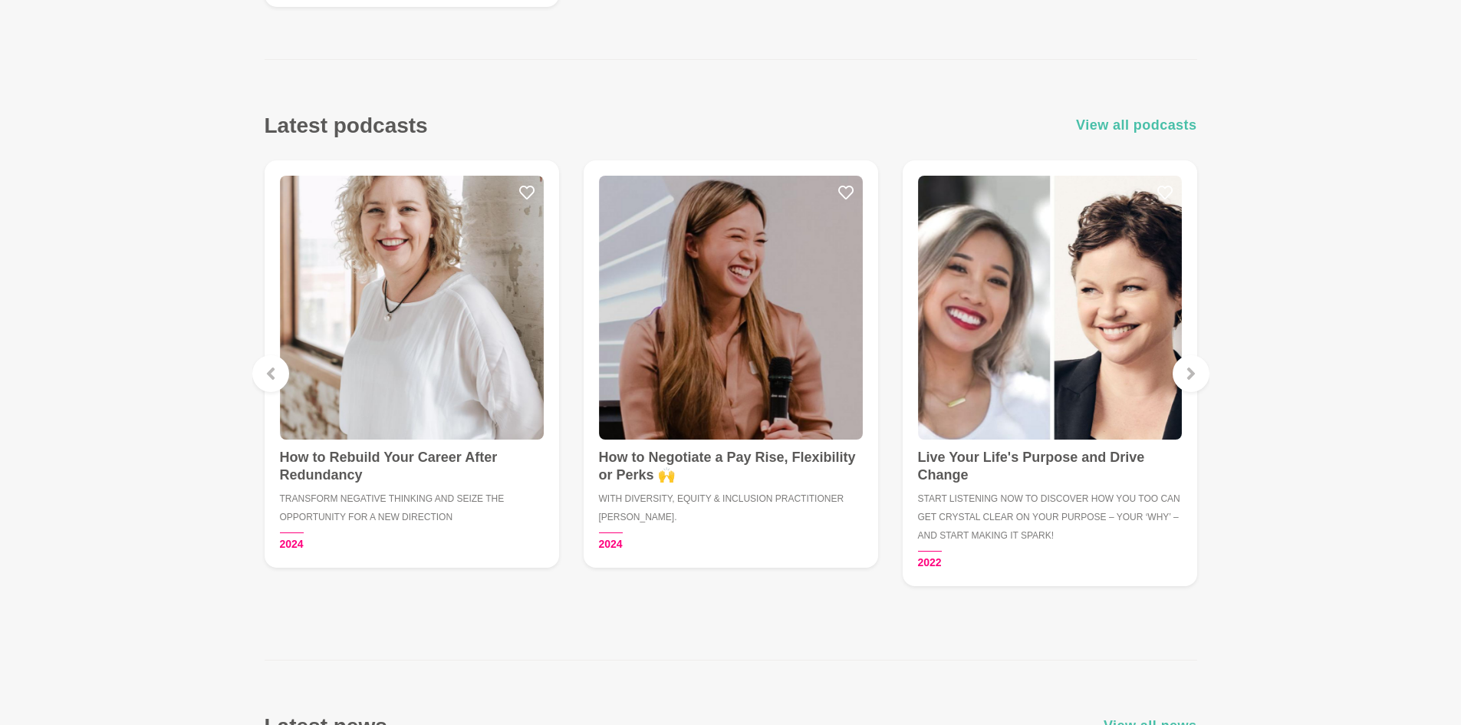
click at [1160, 120] on span "View all podcasts" at bounding box center [1136, 125] width 120 height 22
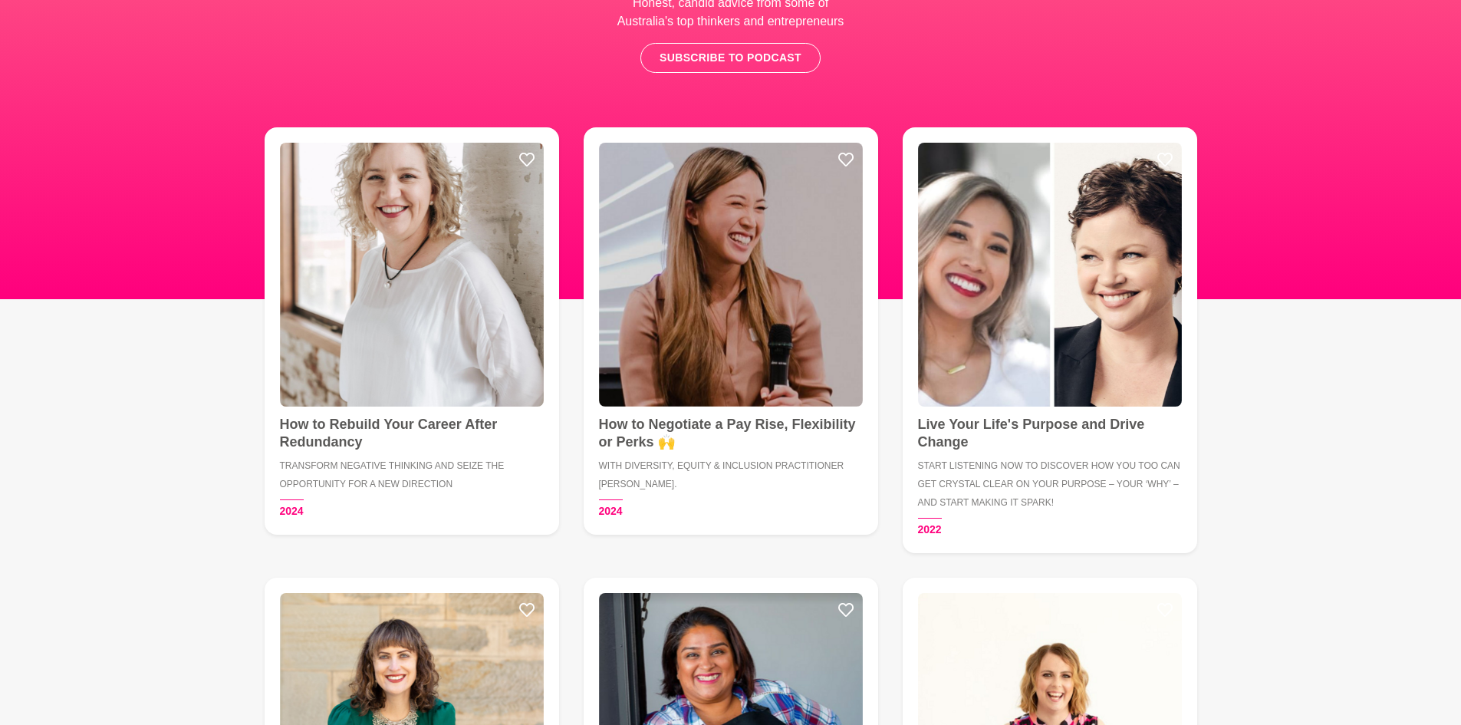
scroll to position [537, 0]
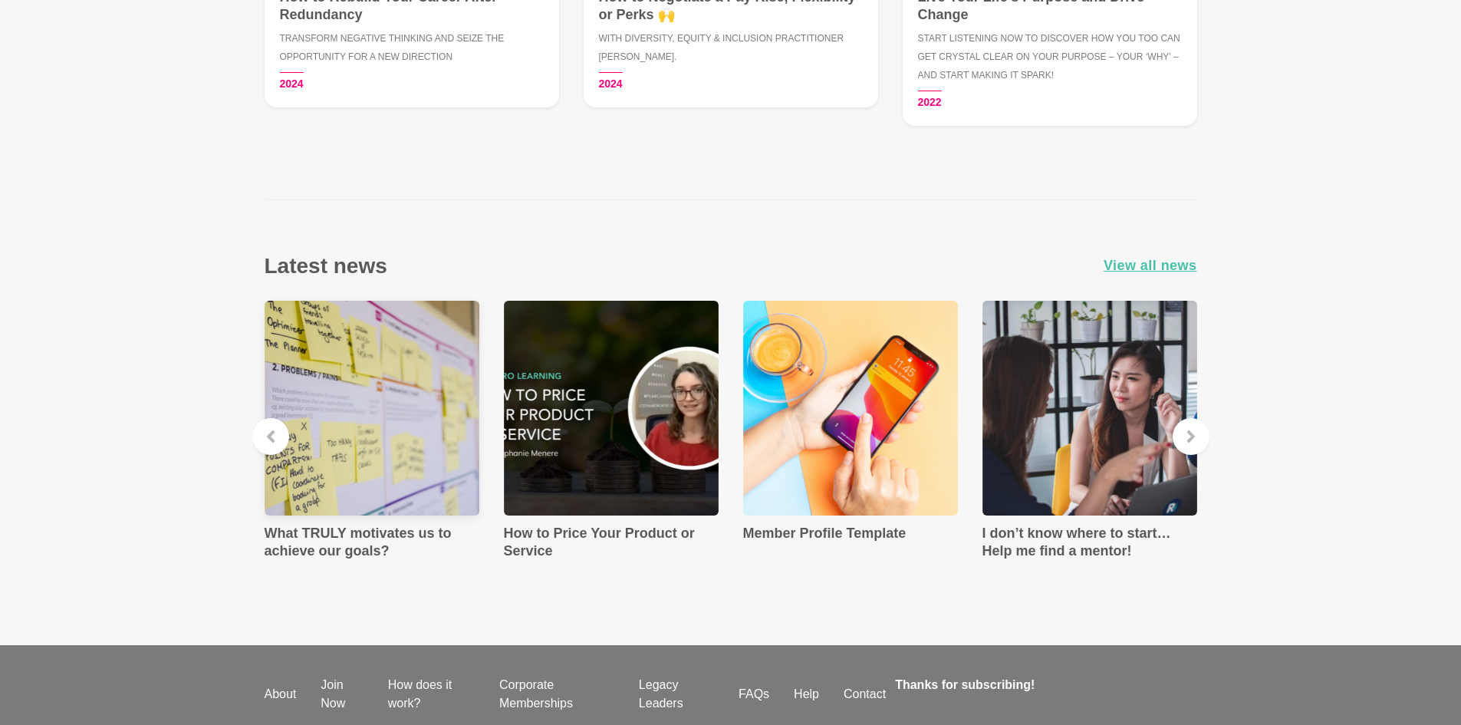
scroll to position [2577, 0]
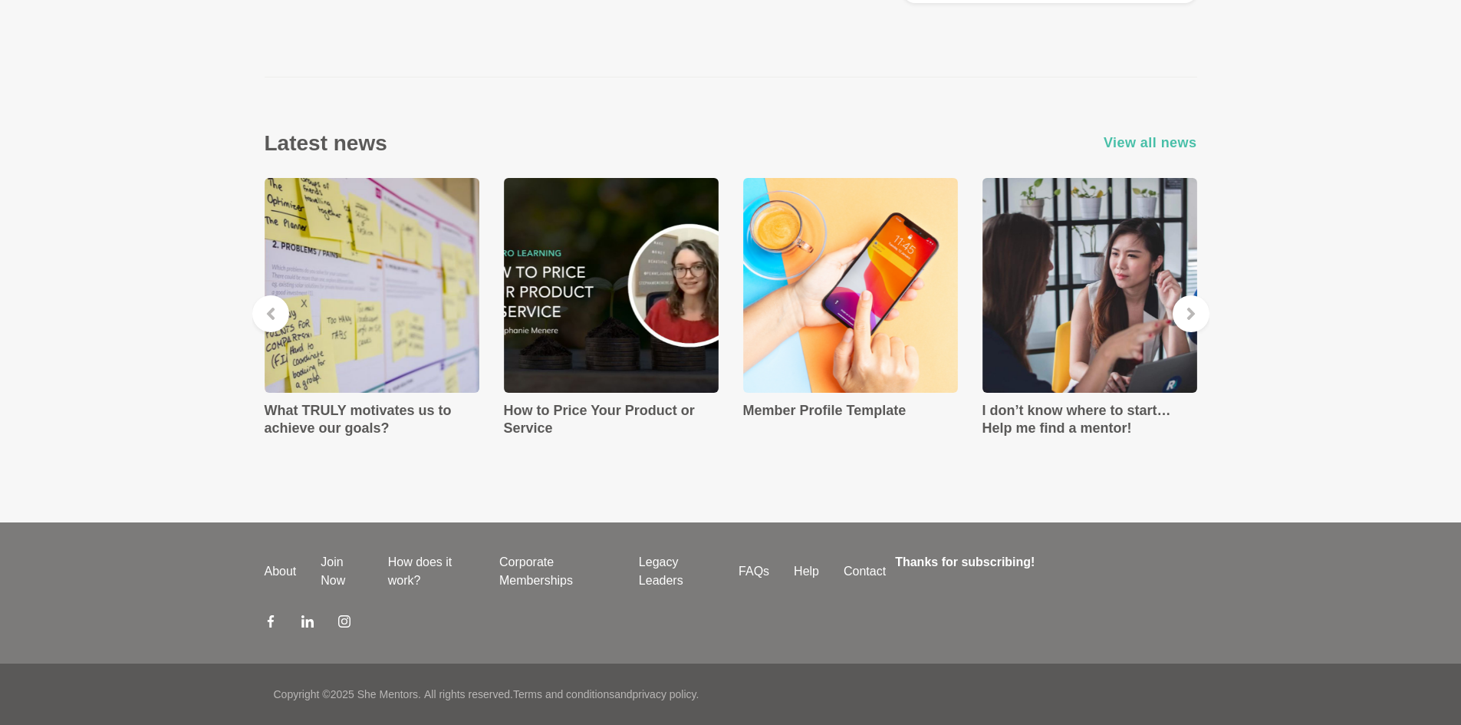
click at [1175, 150] on span "View all news" at bounding box center [1151, 143] width 94 height 22
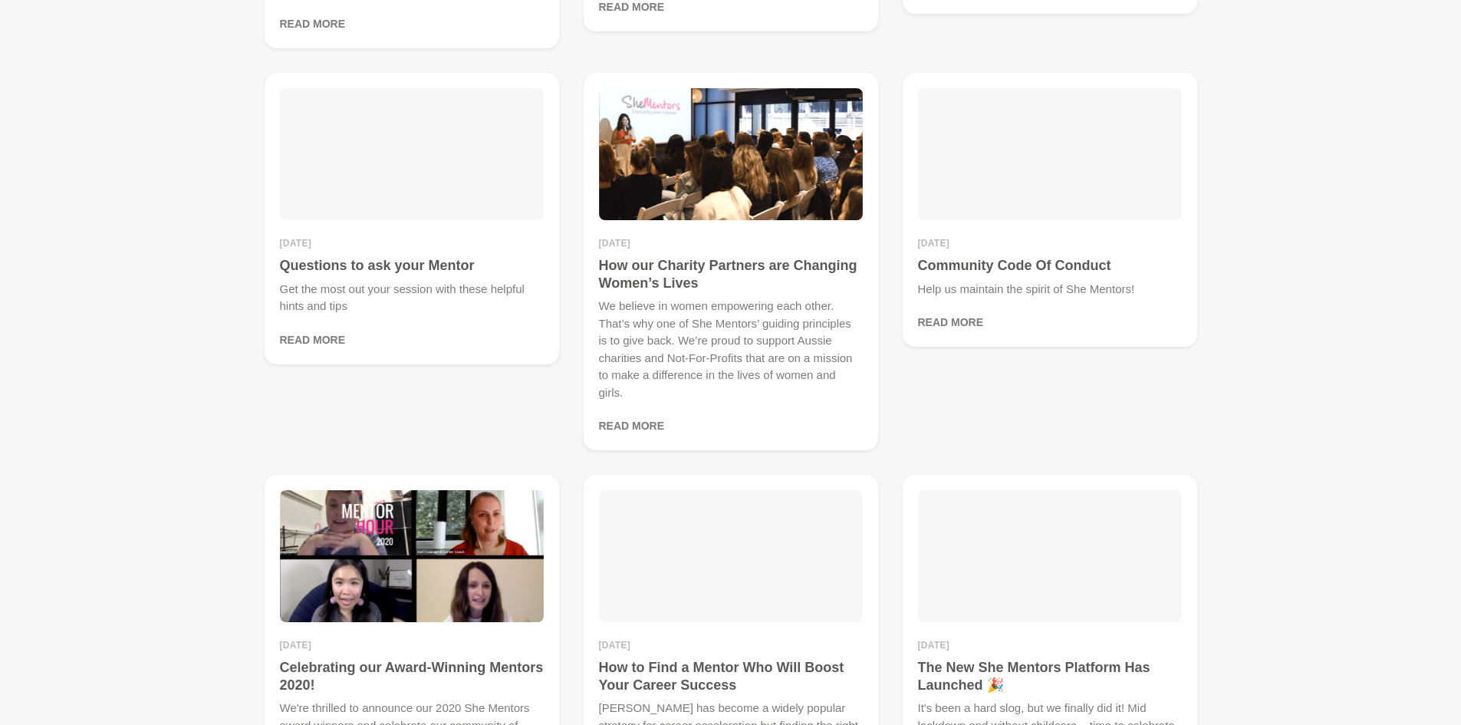
scroll to position [844, 0]
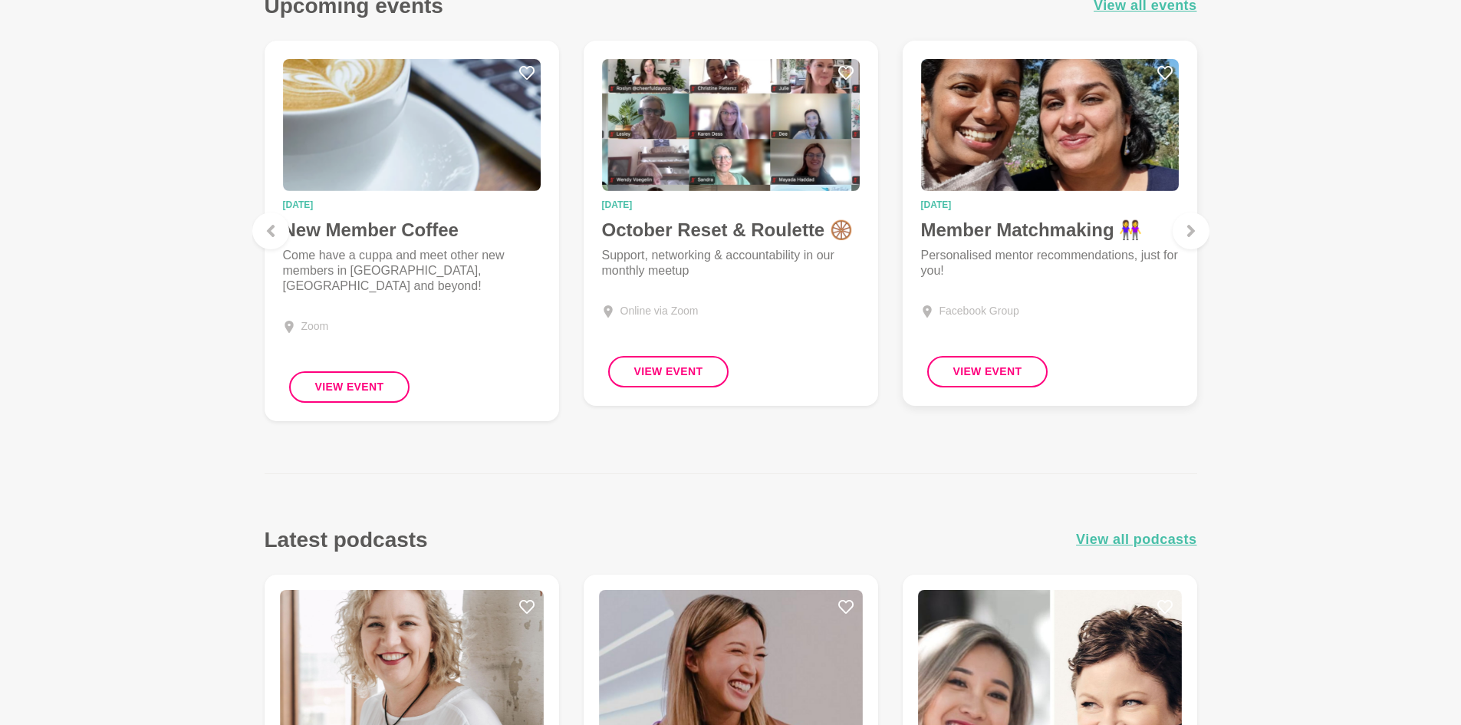
scroll to position [1350, 0]
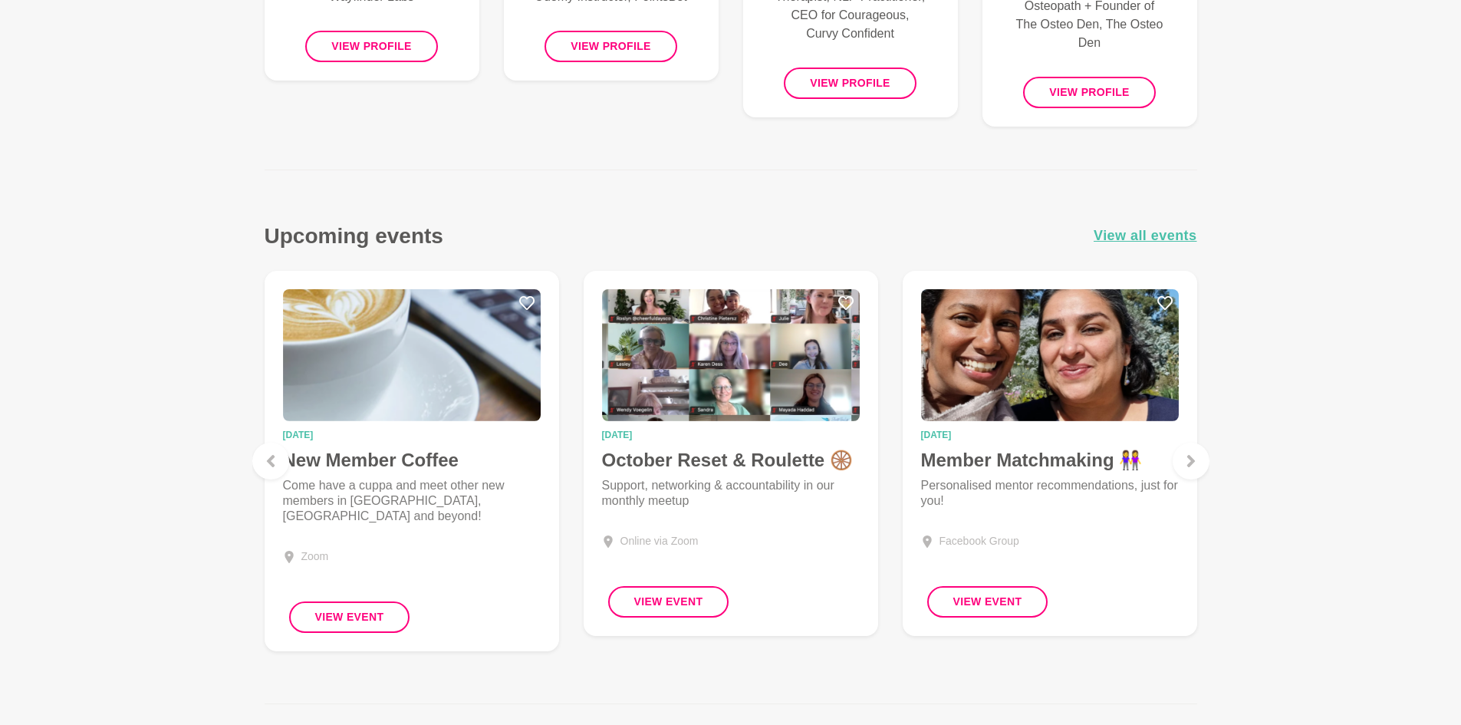
click at [1160, 220] on main "Edit Profile Hi [PERSON_NAME] Welcome back to She Mentors! Watch a welcome vide…" at bounding box center [730, 228] width 1461 height 3044
click at [1160, 230] on span "View all events" at bounding box center [1146, 236] width 104 height 22
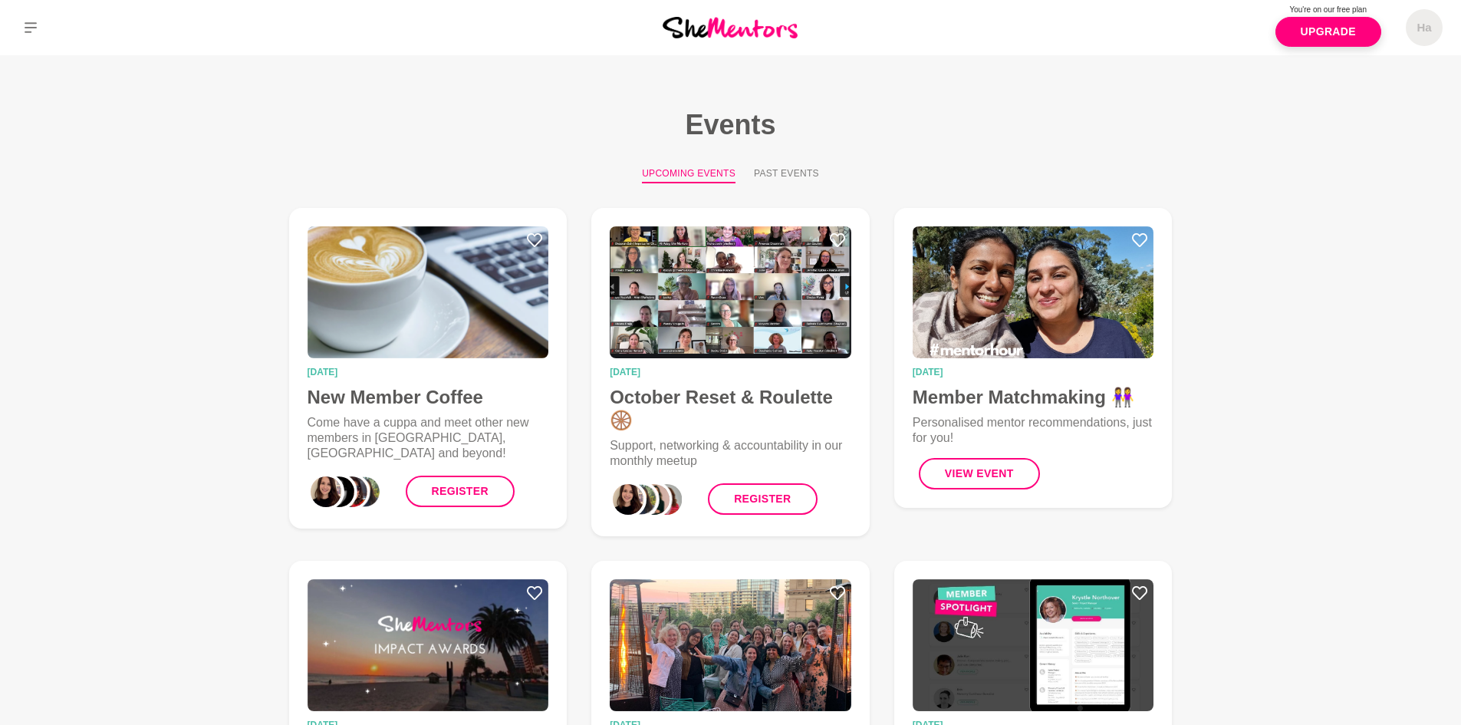
click at [686, 35] on img at bounding box center [730, 27] width 135 height 21
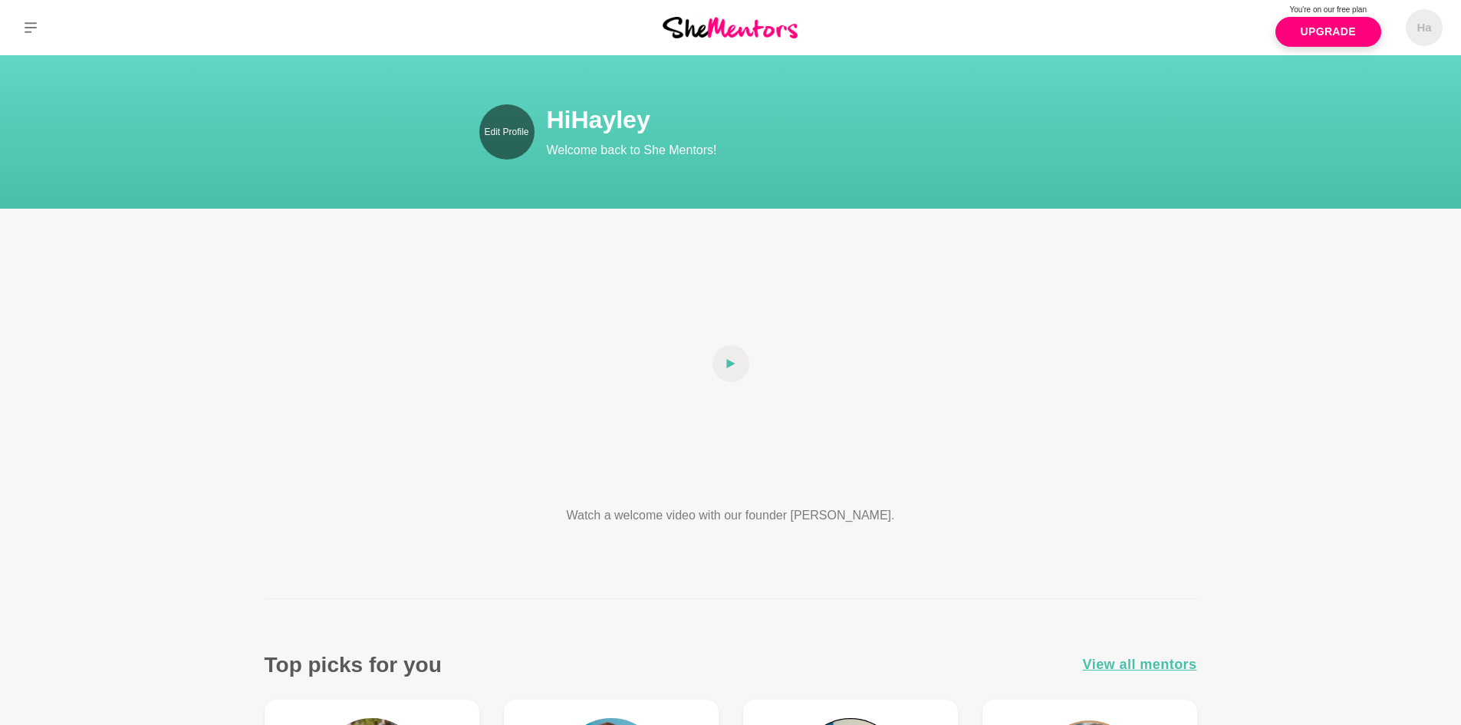
click at [488, 137] on p "Edit Profile" at bounding box center [506, 132] width 44 height 14
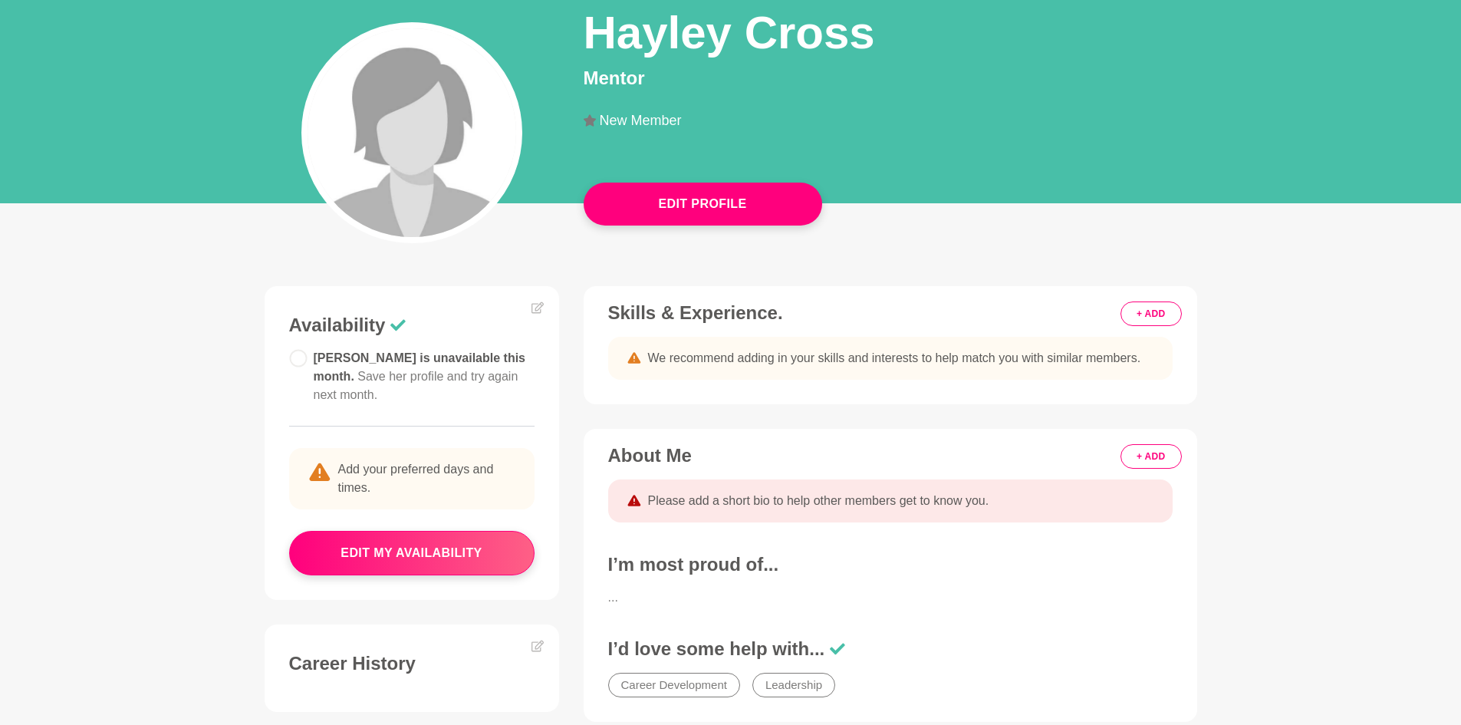
scroll to position [153, 0]
